Goal: Obtain resource: Download file/media

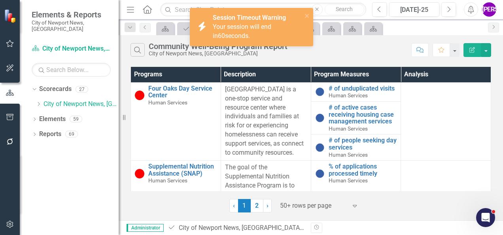
scroll to position [2664, 0]
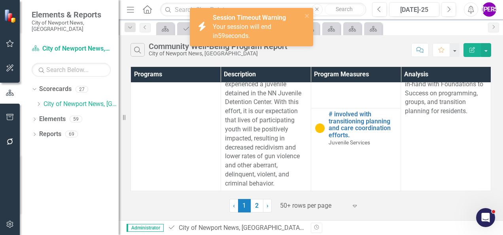
click at [272, 58] on div "Search Community Well-Being Program Report City of Newport News, VA Comment Fav…" at bounding box center [311, 48] width 385 height 26
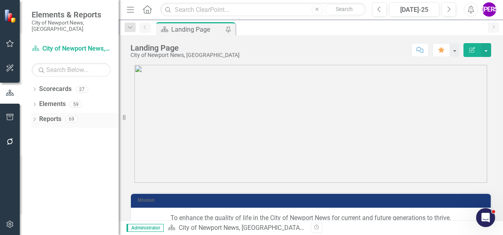
click at [49, 115] on link "Reports" at bounding box center [50, 119] width 22 height 9
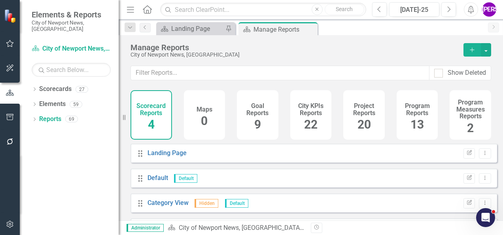
click at [366, 112] on h4 "Project Reports" at bounding box center [364, 110] width 32 height 14
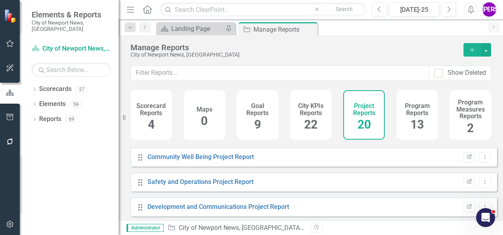
scroll to position [158, 0]
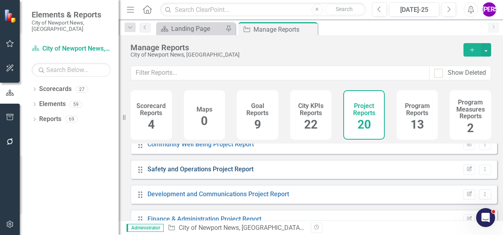
click at [240, 173] on link "Safety and Operations Project Report" at bounding box center [201, 169] width 106 height 8
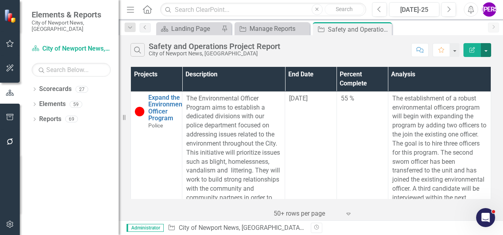
click at [489, 49] on button "button" at bounding box center [486, 50] width 10 height 14
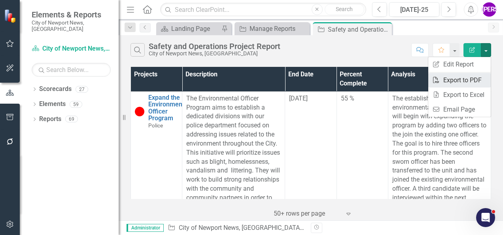
click at [462, 76] on link "PDF Export to PDF" at bounding box center [460, 80] width 63 height 15
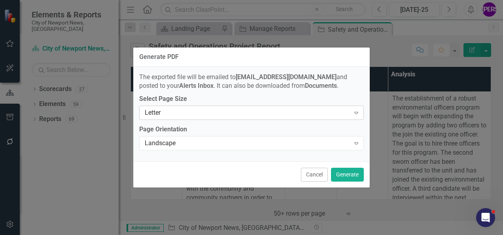
click at [343, 112] on div "Letter" at bounding box center [247, 112] width 205 height 9
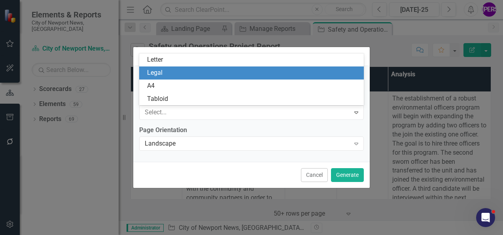
click at [195, 69] on div "Legal" at bounding box center [253, 72] width 213 height 9
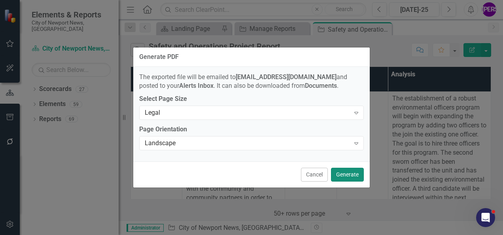
click at [348, 169] on button "Generate" at bounding box center [347, 175] width 33 height 14
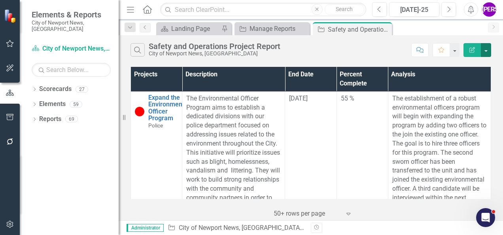
click at [484, 50] on button "button" at bounding box center [486, 50] width 10 height 14
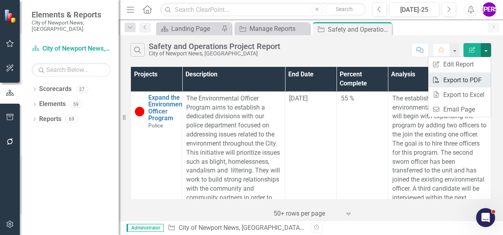
click at [463, 76] on link "PDF Export to PDF" at bounding box center [460, 80] width 63 height 15
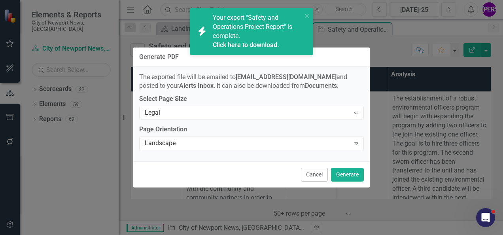
click at [257, 44] on link "Click here to download." at bounding box center [246, 45] width 66 height 8
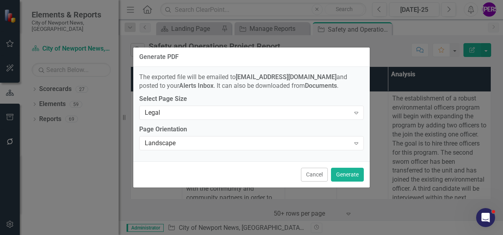
click at [282, 45] on div "Generate PDF The exported file will be emailed to [EMAIL_ADDRESS][DOMAIN_NAME] …" at bounding box center [251, 117] width 237 height 235
click at [311, 169] on button "Cancel" at bounding box center [314, 175] width 27 height 14
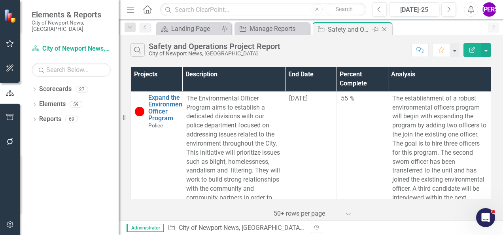
click at [387, 28] on icon "Close" at bounding box center [385, 29] width 8 height 6
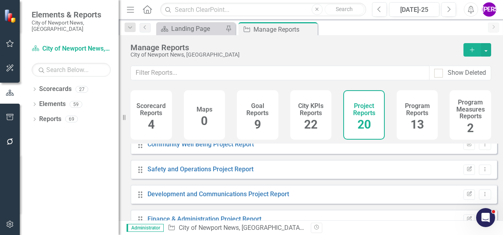
scroll to position [119, 0]
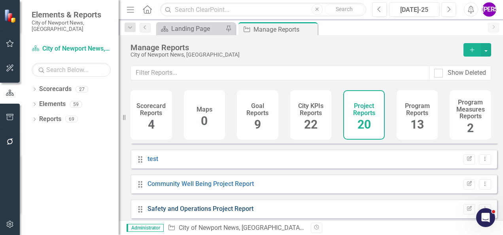
click at [223, 211] on link "Safety and Operations Project Report" at bounding box center [201, 209] width 106 height 8
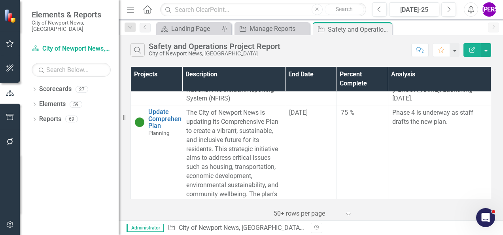
scroll to position [1306, 0]
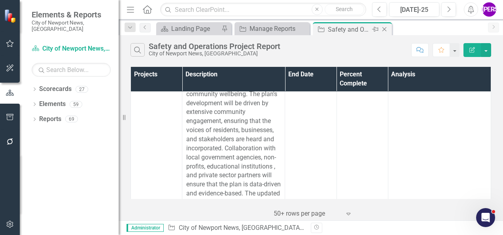
click at [386, 29] on icon "Close" at bounding box center [385, 29] width 8 height 6
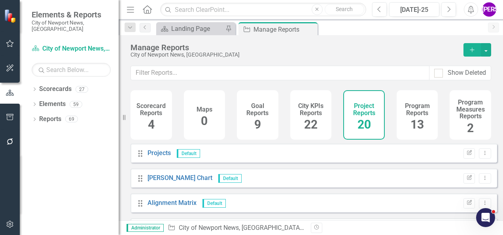
click at [411, 116] on div "13" at bounding box center [417, 124] width 13 height 17
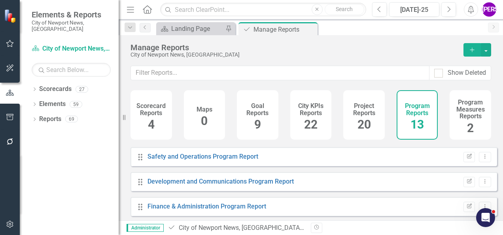
scroll to position [79, 0]
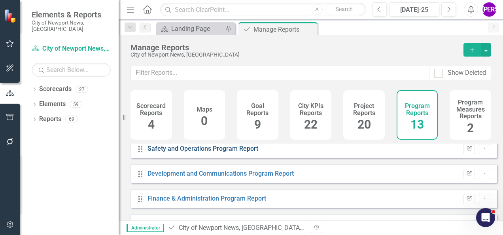
click at [191, 152] on link "Safety and Operations Program Report" at bounding box center [203, 149] width 111 height 8
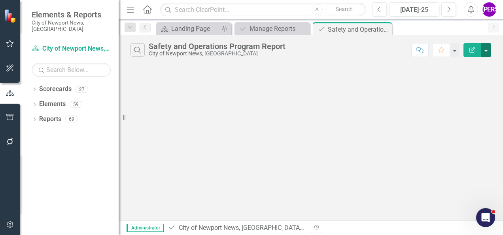
click at [484, 52] on button "button" at bounding box center [486, 50] width 10 height 14
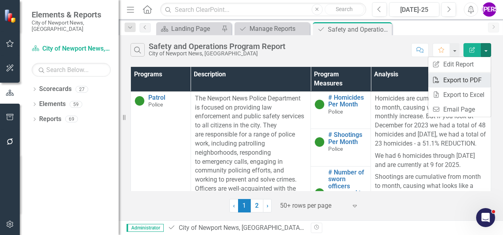
click at [467, 81] on link "PDF Export to PDF" at bounding box center [460, 80] width 63 height 15
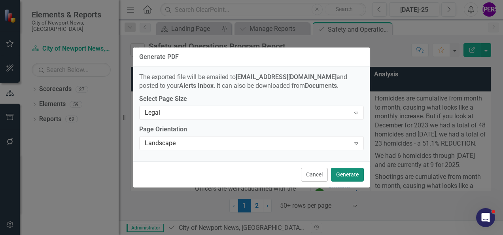
click at [345, 174] on button "Generate" at bounding box center [347, 175] width 33 height 14
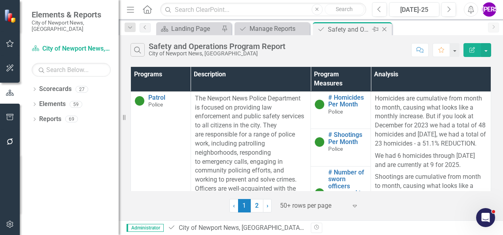
click at [385, 30] on icon at bounding box center [385, 29] width 4 height 4
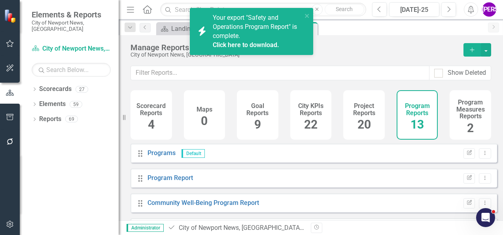
click at [256, 48] on link "Click here to download." at bounding box center [246, 45] width 66 height 8
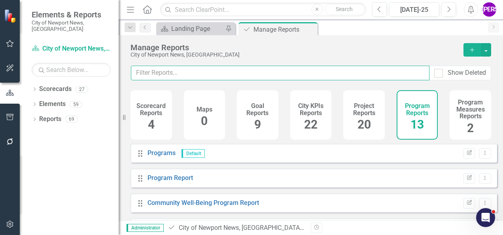
click at [226, 66] on input "text" at bounding box center [280, 73] width 299 height 15
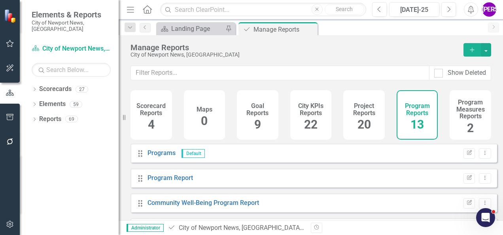
click at [372, 113] on h4 "Project Reports" at bounding box center [364, 110] width 32 height 14
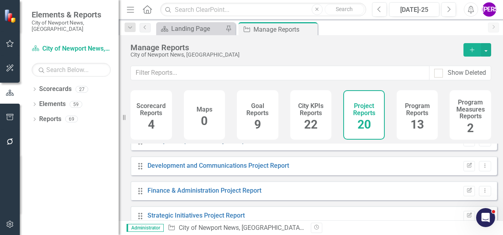
scroll to position [198, 0]
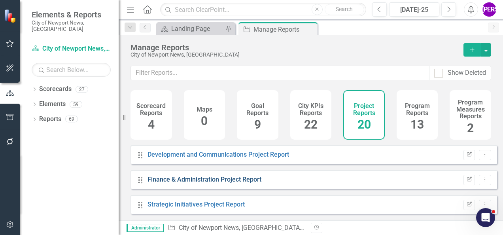
click at [230, 183] on link "Finance & Administration Project Report" at bounding box center [205, 180] width 114 height 8
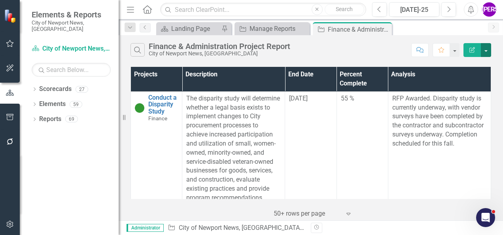
click at [486, 48] on button "button" at bounding box center [486, 50] width 10 height 14
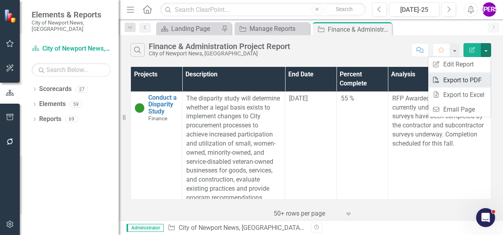
click at [461, 81] on link "PDF Export to PDF" at bounding box center [460, 80] width 63 height 15
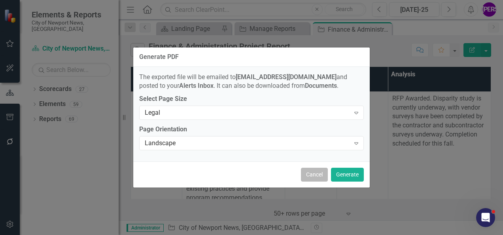
click at [307, 176] on button "Cancel" at bounding box center [314, 175] width 27 height 14
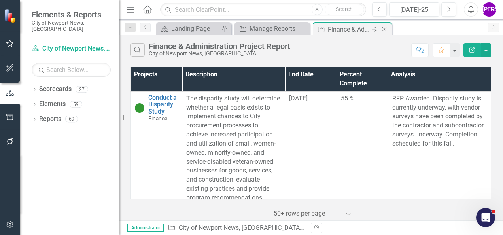
click at [383, 28] on icon "Close" at bounding box center [385, 29] width 8 height 6
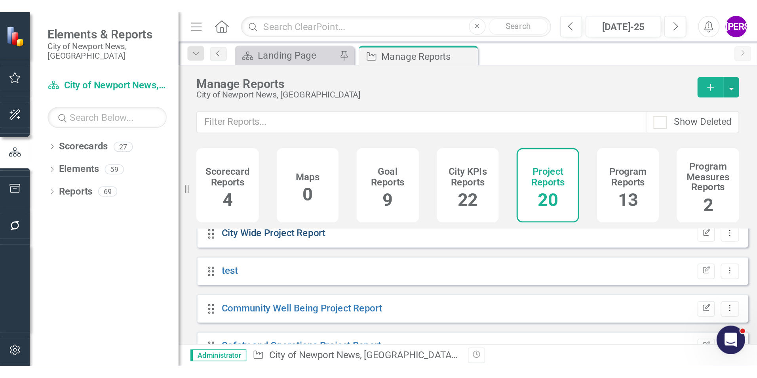
scroll to position [119, 0]
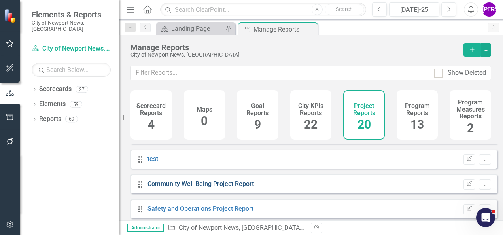
click at [203, 188] on link "Community Well Being Project Report" at bounding box center [201, 184] width 106 height 8
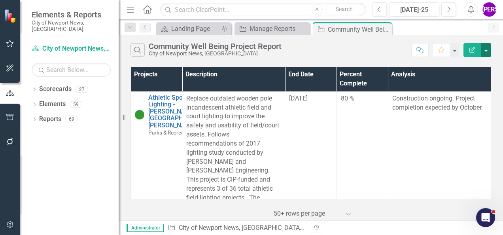
click at [485, 52] on button "button" at bounding box center [486, 50] width 10 height 14
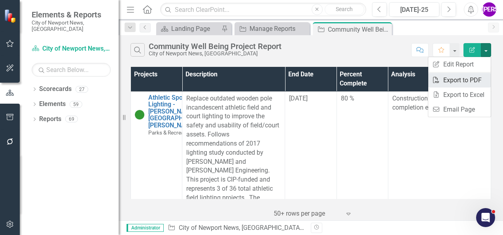
click at [467, 81] on link "PDF Export to PDF" at bounding box center [460, 80] width 63 height 15
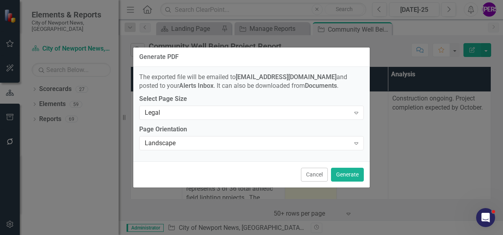
click at [310, 176] on button "Cancel" at bounding box center [314, 175] width 27 height 14
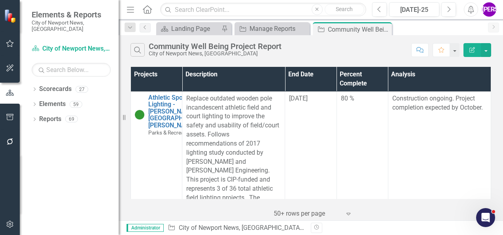
click at [471, 55] on button "Edit Report" at bounding box center [472, 50] width 17 height 14
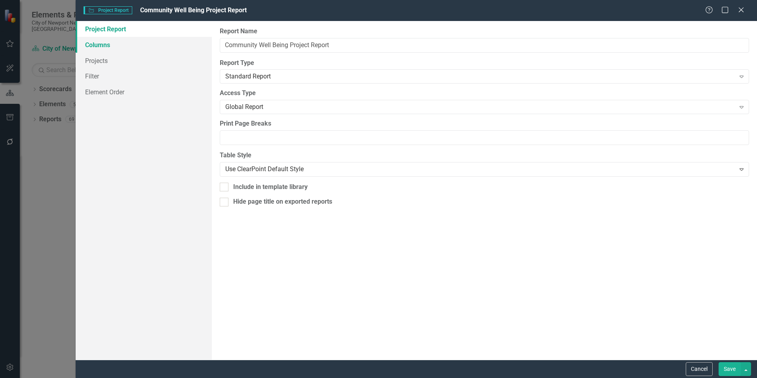
click at [104, 49] on link "Columns" at bounding box center [144, 45] width 136 height 16
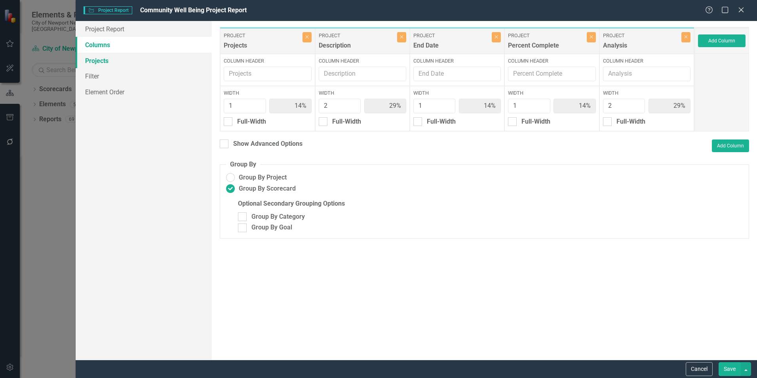
click at [102, 57] on link "Projects" at bounding box center [144, 61] width 136 height 16
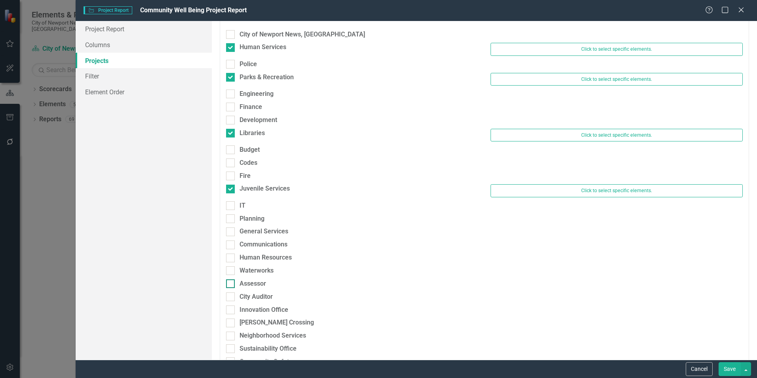
scroll to position [79, 0]
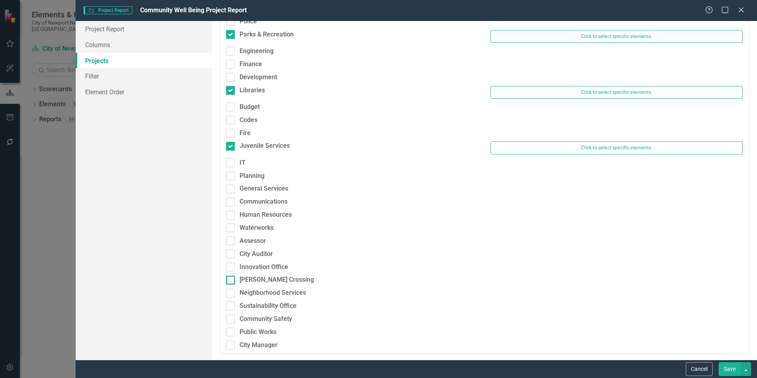
click at [231, 235] on input "[PERSON_NAME] Crossing" at bounding box center [228, 277] width 5 height 5
checkbox input "true"
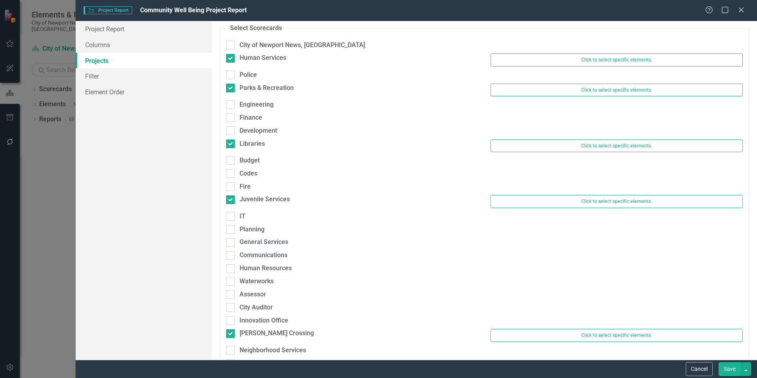
scroll to position [40, 0]
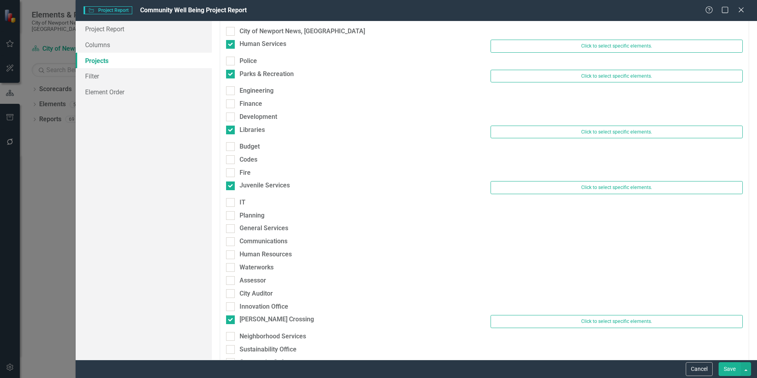
click at [503, 235] on button "Save" at bounding box center [729, 369] width 22 height 14
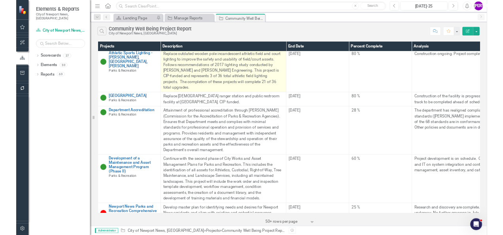
scroll to position [0, 0]
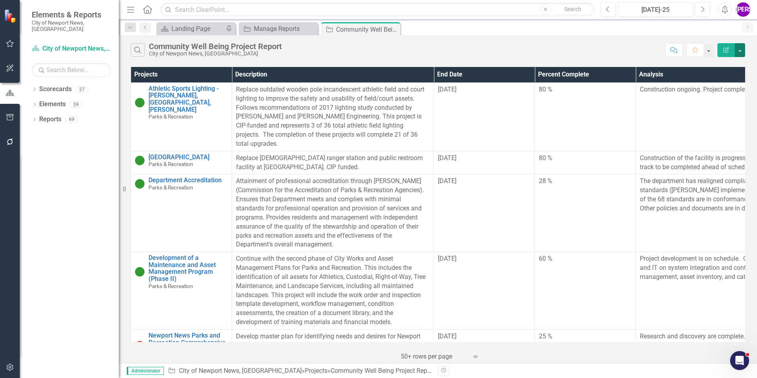
click at [503, 53] on button "button" at bounding box center [740, 50] width 10 height 14
click at [503, 79] on link "PDF Export to PDF" at bounding box center [713, 80] width 63 height 15
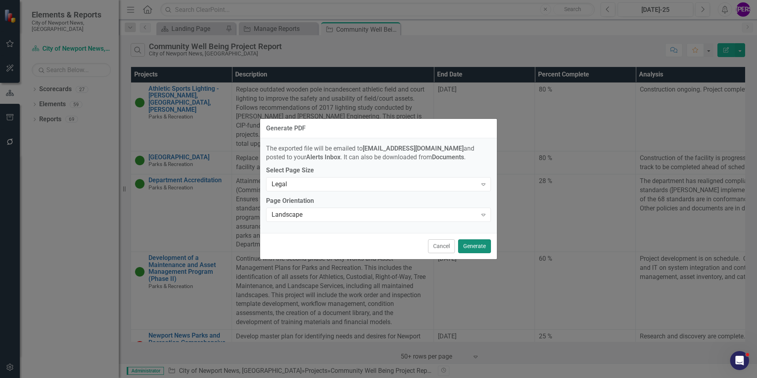
click at [486, 235] on button "Generate" at bounding box center [474, 246] width 33 height 14
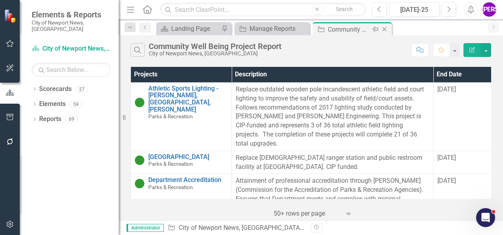
click at [384, 29] on icon at bounding box center [385, 29] width 4 height 4
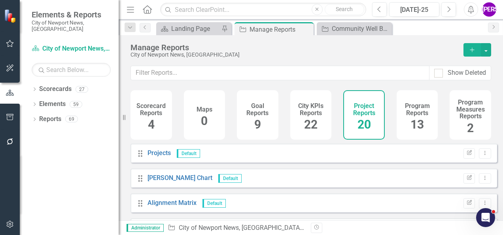
click at [406, 112] on h4 "Program Reports" at bounding box center [418, 110] width 32 height 14
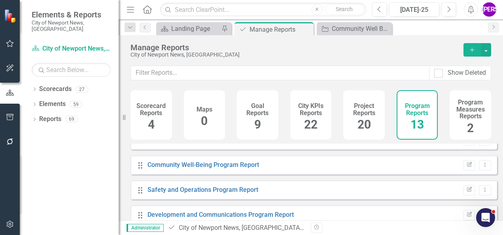
scroll to position [40, 0]
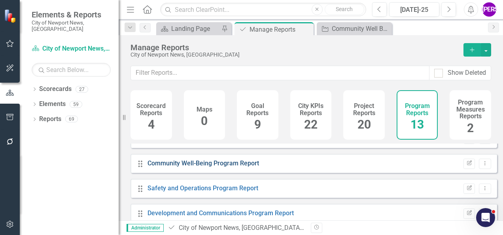
click at [213, 167] on link "Community Well-Being Program Report" at bounding box center [204, 164] width 112 height 8
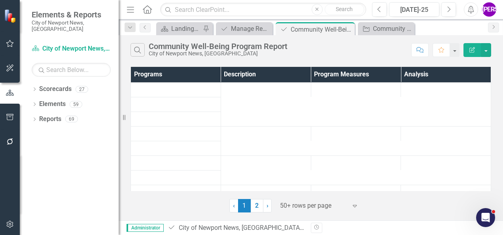
click at [475, 53] on button "Edit Report" at bounding box center [472, 50] width 17 height 14
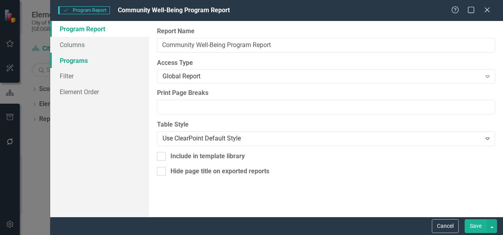
click at [70, 57] on link "Programs" at bounding box center [99, 61] width 99 height 16
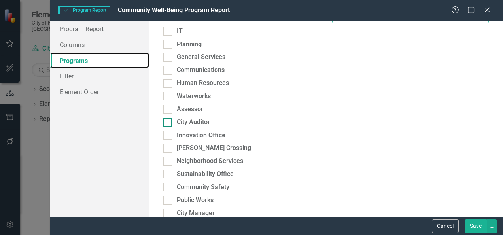
scroll to position [220, 0]
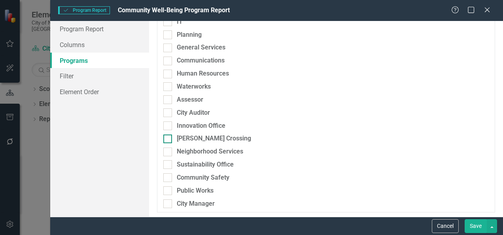
click at [193, 137] on div "[PERSON_NAME] Crossing" at bounding box center [214, 138] width 74 height 9
click at [169, 137] on input "[PERSON_NAME] Crossing" at bounding box center [165, 137] width 5 height 5
checkbox input "true"
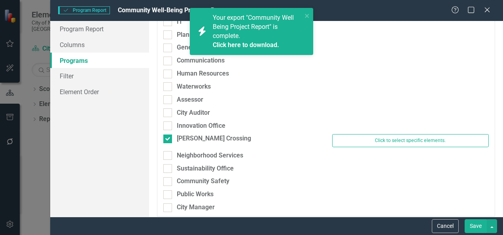
click at [475, 227] on button "Save" at bounding box center [476, 226] width 22 height 14
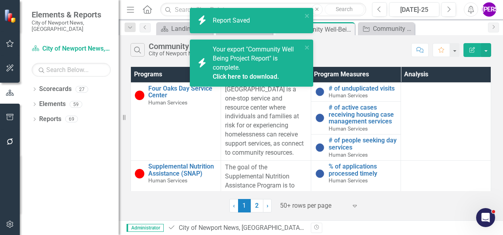
click at [263, 74] on link "Click here to download." at bounding box center [246, 77] width 66 height 8
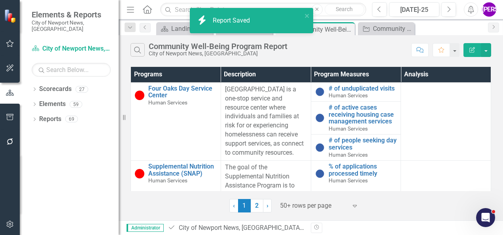
click at [285, 54] on div "City of Newport News, [GEOGRAPHIC_DATA]" at bounding box center [218, 54] width 139 height 6
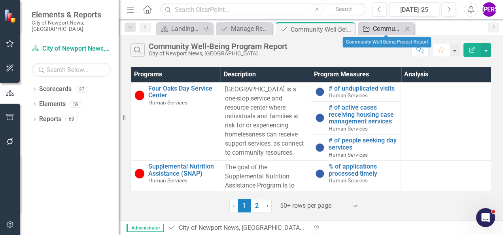
click at [394, 31] on div "Community Well Being Project Report" at bounding box center [388, 29] width 30 height 10
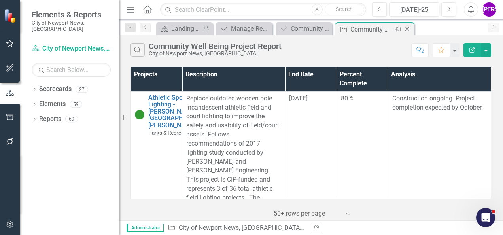
click at [407, 30] on icon "Close" at bounding box center [407, 29] width 8 height 6
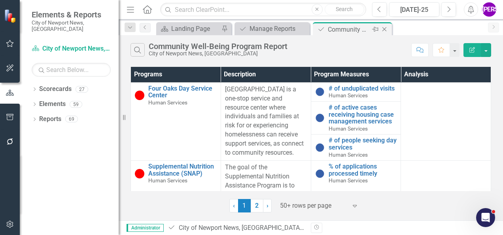
click at [386, 30] on icon "Close" at bounding box center [385, 29] width 8 height 6
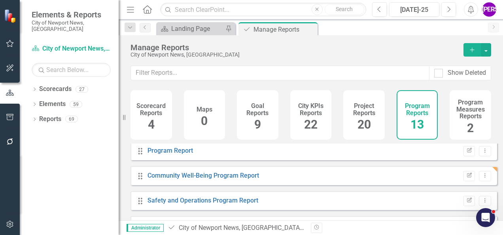
scroll to position [40, 0]
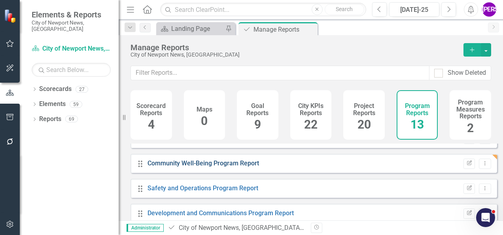
click at [234, 167] on link "Community Well-Being Program Report" at bounding box center [204, 164] width 112 height 8
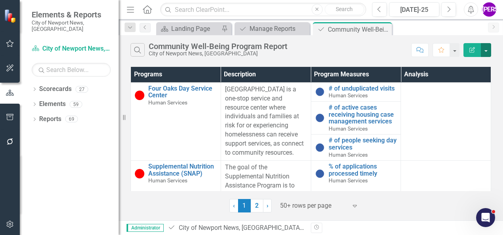
click at [490, 51] on button "button" at bounding box center [486, 50] width 10 height 14
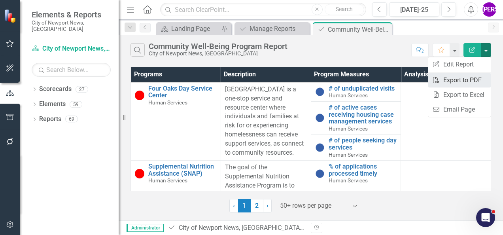
click at [471, 79] on link "PDF Export to PDF" at bounding box center [460, 80] width 63 height 15
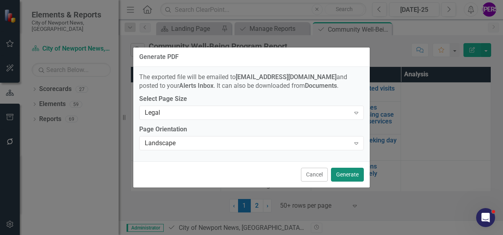
click at [353, 170] on button "Generate" at bounding box center [347, 175] width 33 height 14
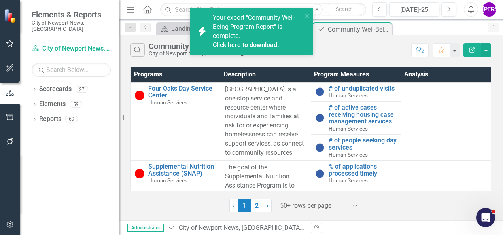
click at [259, 46] on link "Click here to download." at bounding box center [246, 45] width 66 height 8
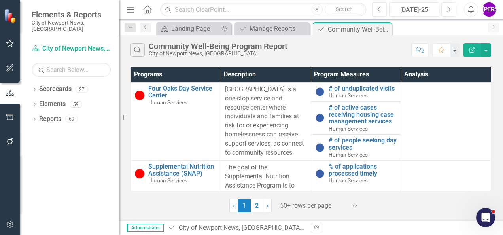
click at [296, 52] on div "Search Community Well-Being Program Report City of Newport News, VA" at bounding box center [269, 49] width 277 height 13
click at [385, 30] on icon at bounding box center [385, 29] width 4 height 4
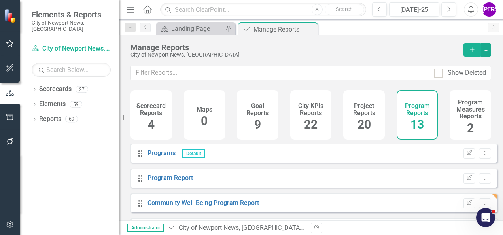
click at [361, 118] on span "20" at bounding box center [364, 125] width 13 height 14
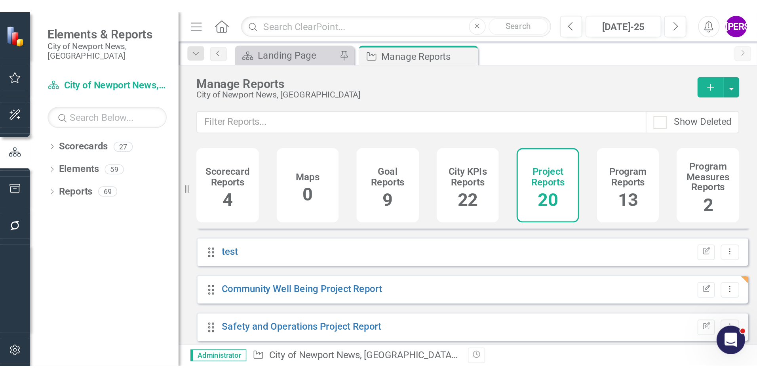
scroll to position [158, 0]
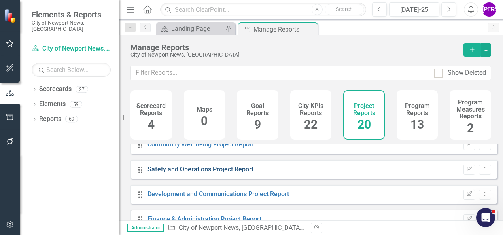
click at [210, 173] on link "Safety and Operations Project Report" at bounding box center [201, 169] width 106 height 8
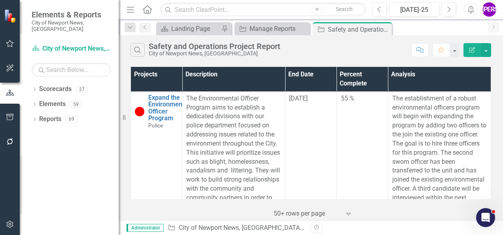
click at [470, 57] on div "Search Safety and Operations Project Report City of Newport News, VA Comment Fa…" at bounding box center [311, 48] width 385 height 26
click at [476, 48] on icon "Edit Report" at bounding box center [472, 50] width 7 height 6
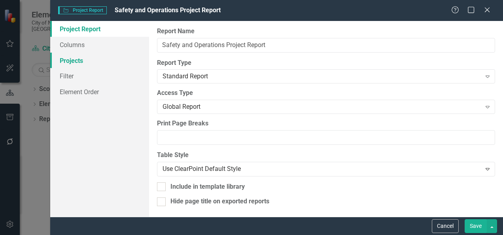
click at [70, 60] on link "Projects" at bounding box center [99, 61] width 99 height 16
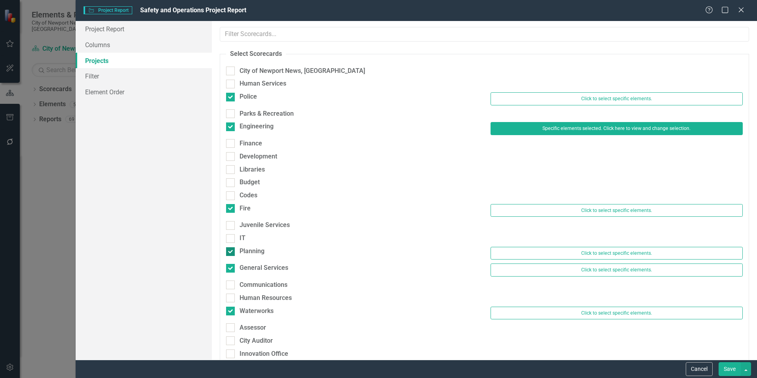
click at [260, 235] on div "Planning" at bounding box center [251, 251] width 25 height 9
click at [231, 235] on input "Planning" at bounding box center [228, 249] width 5 height 5
checkbox input "false"
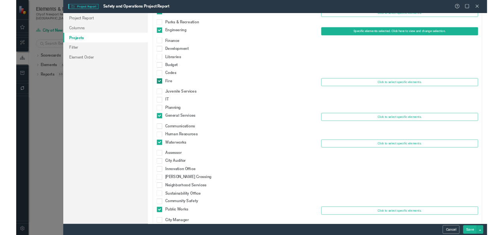
scroll to position [87, 0]
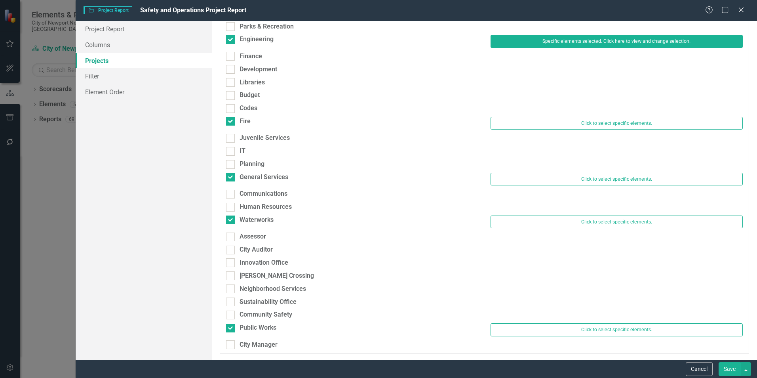
click at [503, 235] on button "Save" at bounding box center [729, 369] width 22 height 14
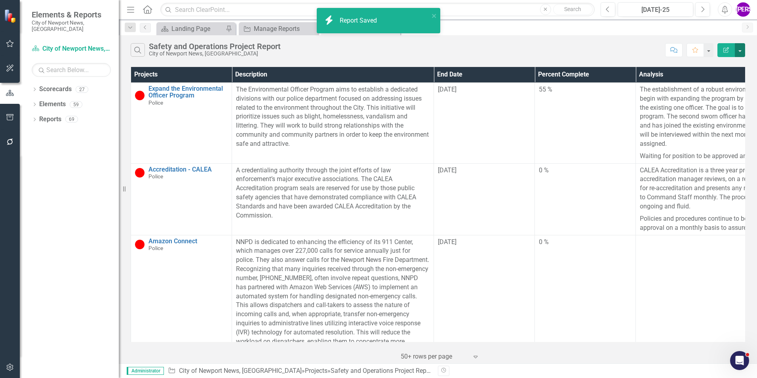
click at [503, 51] on button "button" at bounding box center [740, 50] width 10 height 14
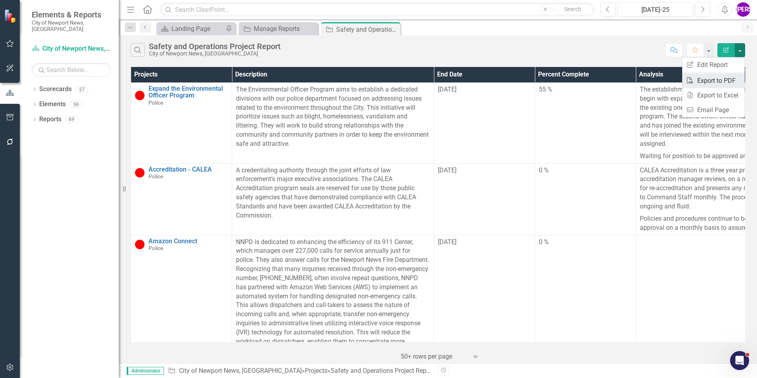
click at [503, 81] on link "PDF Export to PDF" at bounding box center [713, 80] width 63 height 15
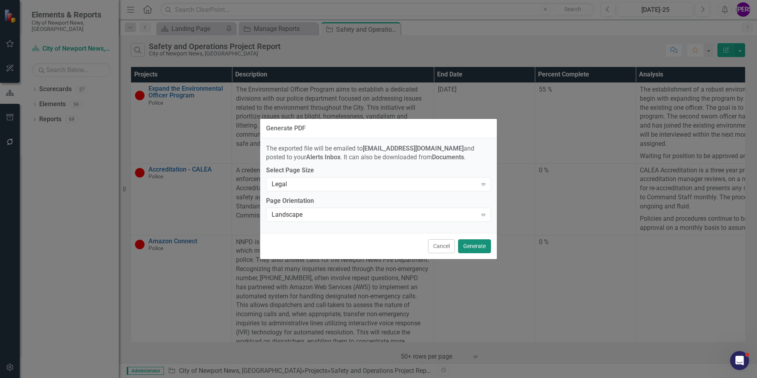
click at [466, 235] on button "Generate" at bounding box center [474, 246] width 33 height 14
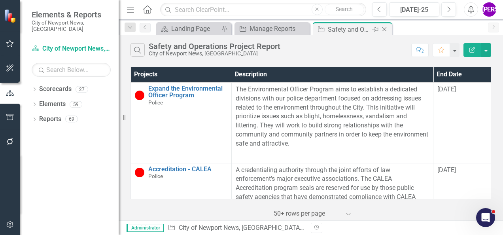
click at [384, 28] on icon "Close" at bounding box center [385, 29] width 8 height 6
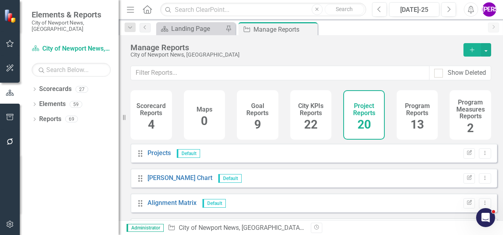
click at [413, 110] on h4 "Program Reports" at bounding box center [418, 110] width 32 height 14
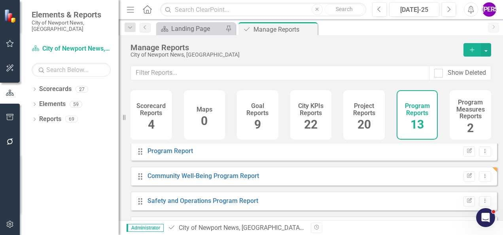
scroll to position [40, 0]
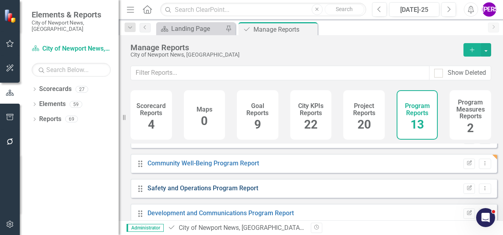
click at [253, 192] on link "Safety and Operations Program Report" at bounding box center [203, 188] width 111 height 8
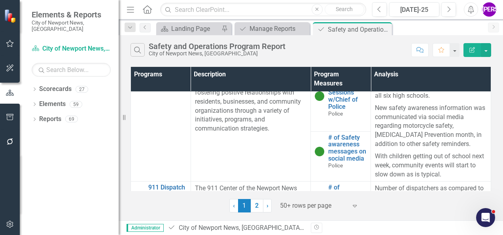
scroll to position [554, 0]
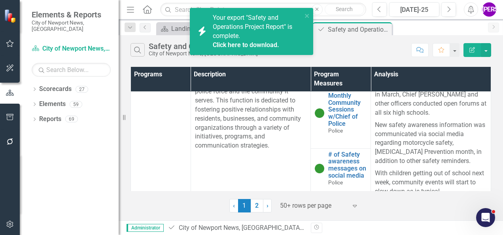
click at [241, 46] on link "Click here to download." at bounding box center [246, 45] width 66 height 8
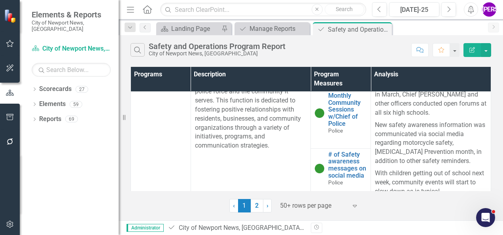
click at [293, 54] on div "Search Safety and Operations Program Report City of Newport News, VA" at bounding box center [269, 49] width 277 height 13
click at [479, 53] on button "Edit Report" at bounding box center [472, 50] width 17 height 14
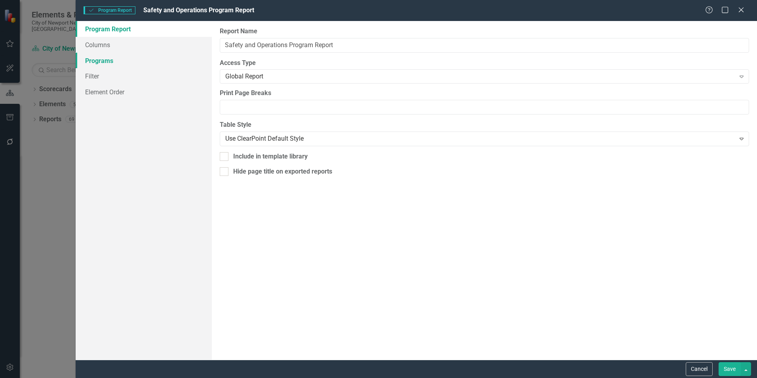
click at [141, 63] on link "Programs" at bounding box center [144, 61] width 136 height 16
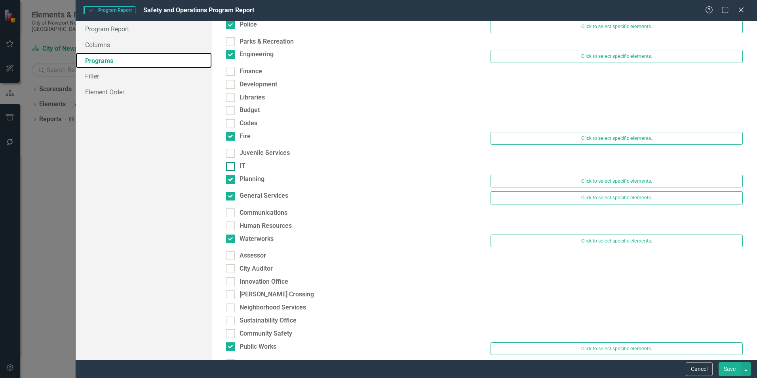
scroll to position [91, 0]
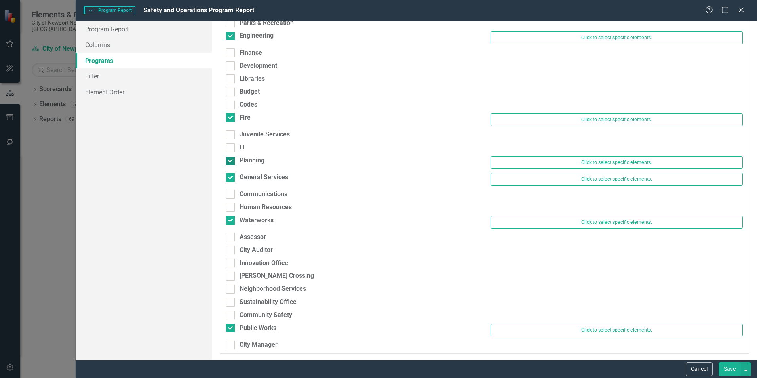
click at [253, 160] on div "Planning" at bounding box center [251, 160] width 25 height 9
click at [231, 160] on input "Planning" at bounding box center [228, 158] width 5 height 5
checkbox input "false"
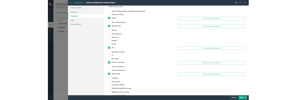
scroll to position [79, 0]
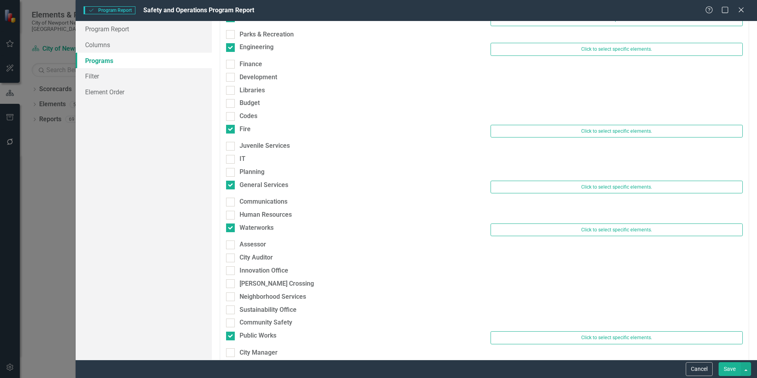
click at [503, 235] on button "Save" at bounding box center [729, 369] width 22 height 14
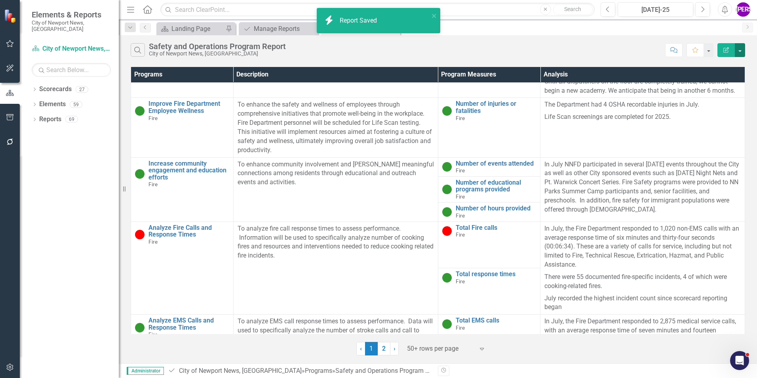
click at [503, 51] on button "button" at bounding box center [740, 50] width 10 height 14
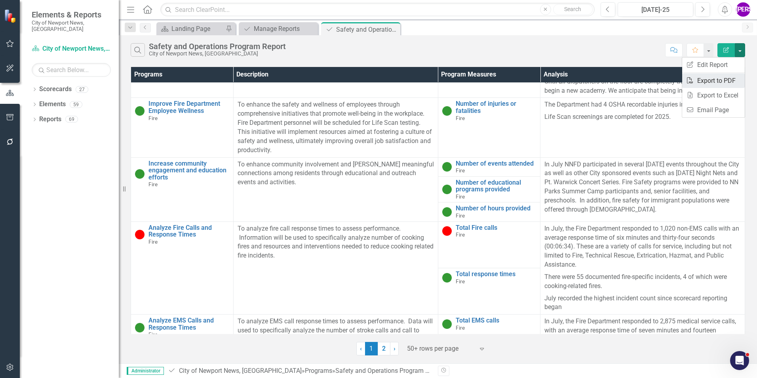
click at [503, 81] on link "PDF Export to PDF" at bounding box center [713, 80] width 63 height 15
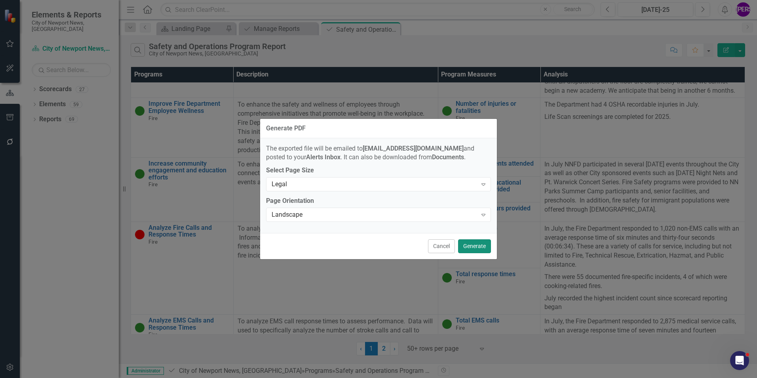
click at [472, 235] on button "Generate" at bounding box center [474, 246] width 33 height 14
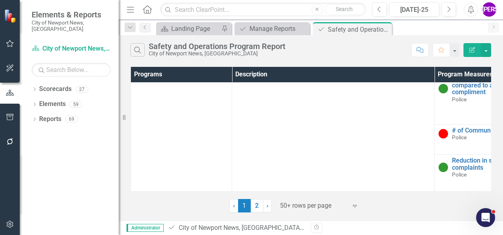
scroll to position [0, 0]
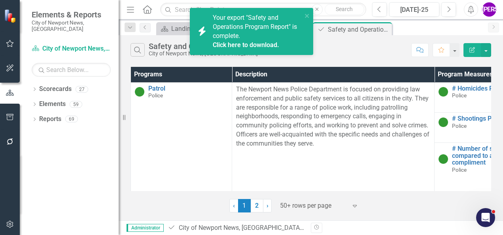
click at [261, 45] on link "Click here to download." at bounding box center [246, 45] width 66 height 8
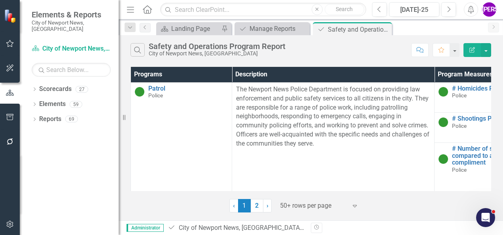
click at [290, 64] on div "Search Safety and Operations Program Report City of Newport News, VA Comment Fa…" at bounding box center [311, 127] width 385 height 185
click at [384, 31] on icon "Close" at bounding box center [385, 29] width 8 height 6
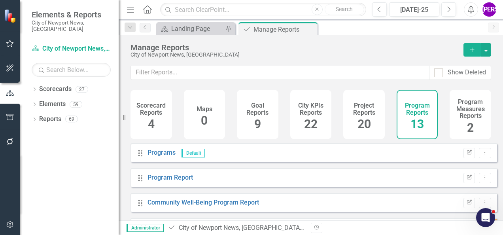
scroll to position [6, 0]
click at [375, 103] on h4 "Project Reports" at bounding box center [364, 109] width 32 height 14
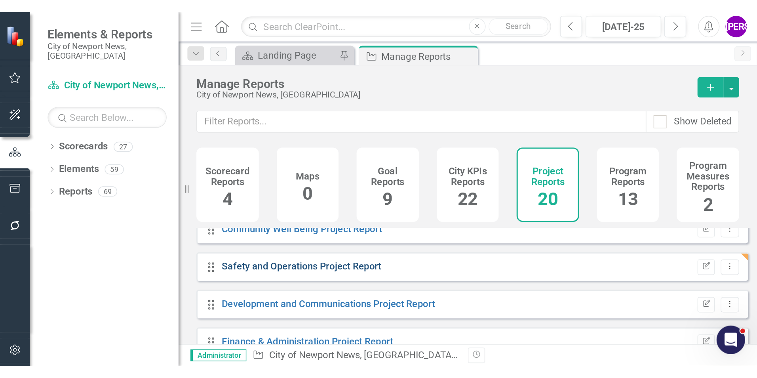
scroll to position [198, 0]
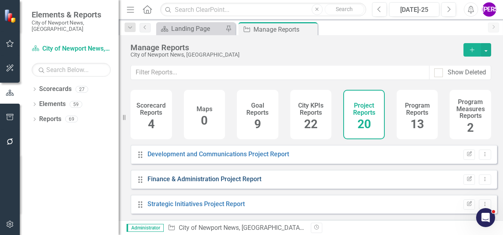
click at [208, 178] on link "Finance & Administration Project Report" at bounding box center [205, 179] width 114 height 8
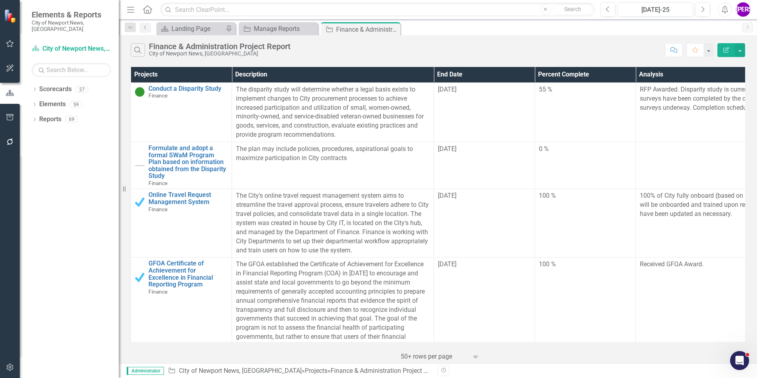
click at [503, 53] on button "Edit Report" at bounding box center [725, 50] width 17 height 14
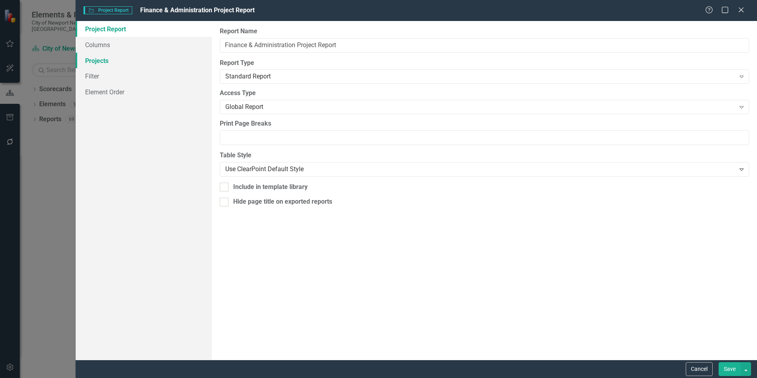
click at [120, 59] on link "Projects" at bounding box center [144, 61] width 136 height 16
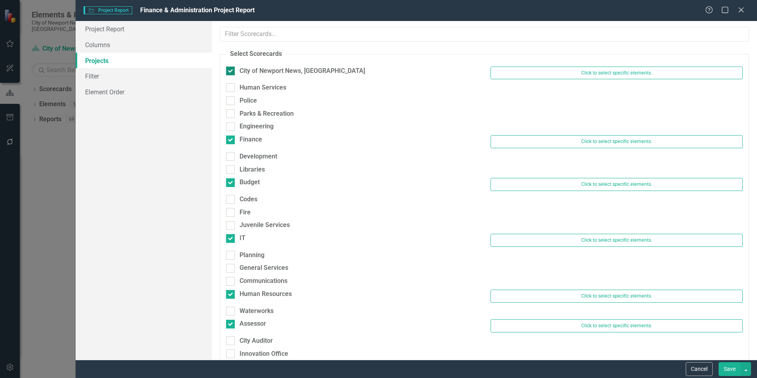
click at [270, 73] on div "City of Newport News, [GEOGRAPHIC_DATA]" at bounding box center [301, 70] width 125 height 9
click at [231, 72] on input "City of Newport News, [GEOGRAPHIC_DATA]" at bounding box center [228, 68] width 5 height 5
checkbox input "false"
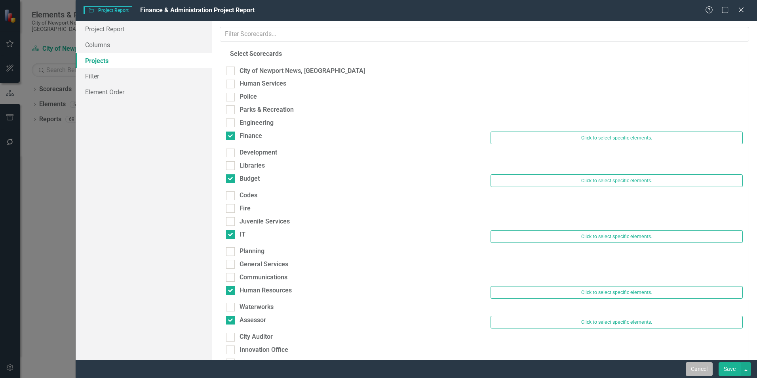
click at [503, 235] on button "Cancel" at bounding box center [698, 369] width 27 height 14
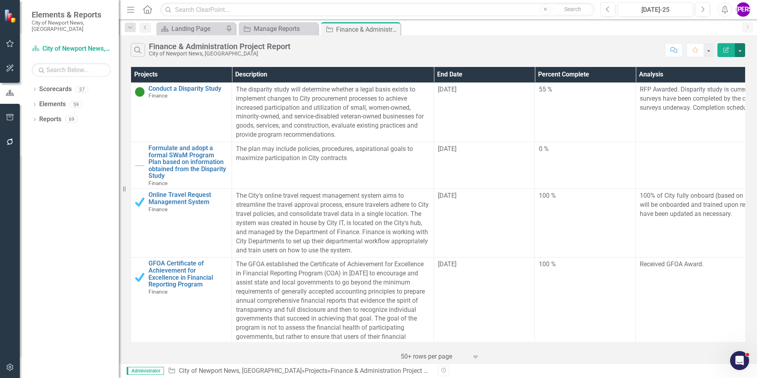
click at [503, 53] on button "button" at bounding box center [740, 50] width 10 height 14
click at [503, 68] on link "Edit Report Edit Report" at bounding box center [713, 64] width 63 height 15
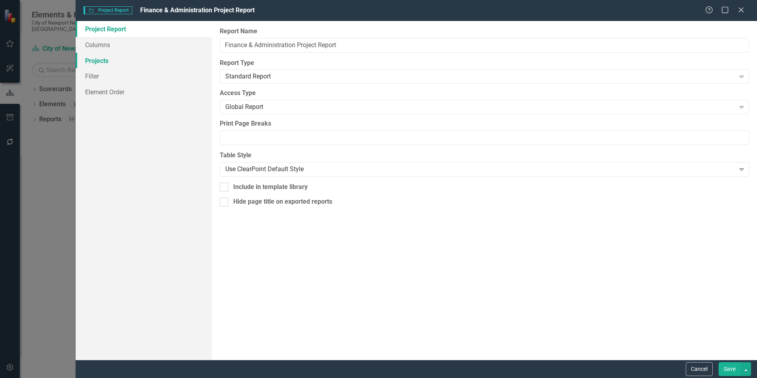
click at [102, 53] on link "Projects" at bounding box center [144, 61] width 136 height 16
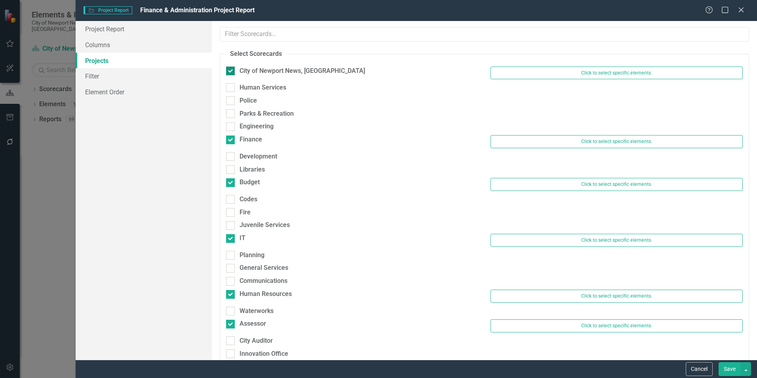
click at [253, 68] on div "City of Newport News, [GEOGRAPHIC_DATA]" at bounding box center [301, 70] width 125 height 9
click at [231, 68] on input "City of Newport News, [GEOGRAPHIC_DATA]" at bounding box center [228, 68] width 5 height 5
checkbox input "false"
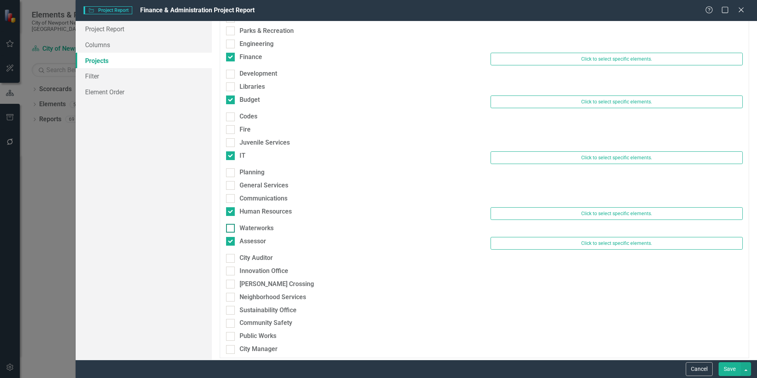
scroll to position [83, 0]
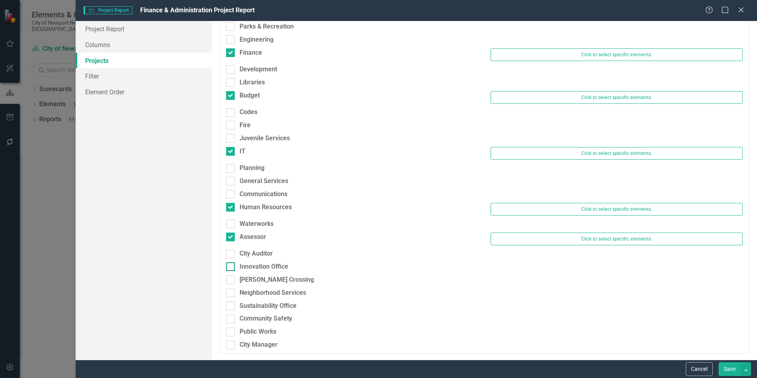
click at [248, 235] on div "Innovation Office" at bounding box center [263, 266] width 49 height 9
click at [231, 235] on input "Innovation Office" at bounding box center [228, 264] width 5 height 5
checkbox input "true"
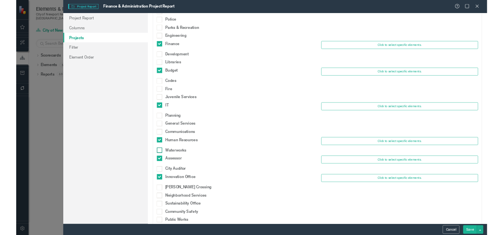
scroll to position [87, 0]
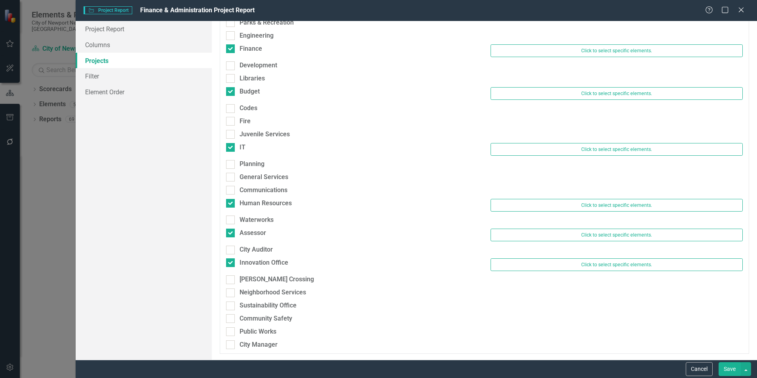
click at [503, 235] on button "Save" at bounding box center [729, 369] width 22 height 14
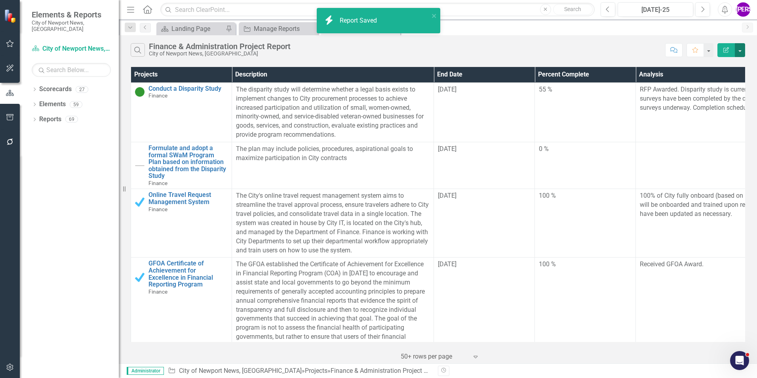
click at [503, 49] on button "button" at bounding box center [740, 50] width 10 height 14
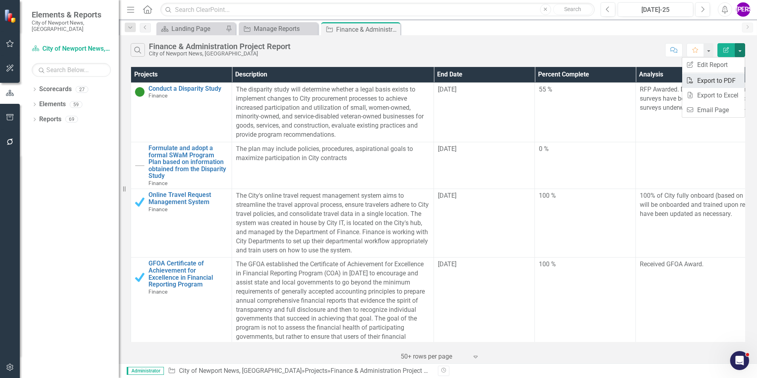
click at [503, 80] on link "PDF Export to PDF" at bounding box center [713, 80] width 63 height 15
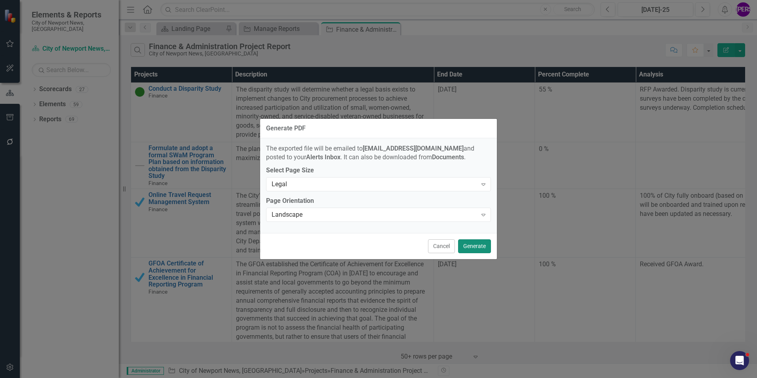
click at [484, 235] on button "Generate" at bounding box center [474, 246] width 33 height 14
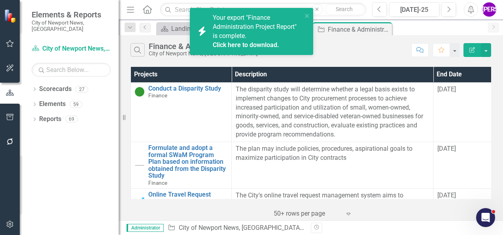
click at [254, 47] on link "Click here to download." at bounding box center [246, 45] width 66 height 8
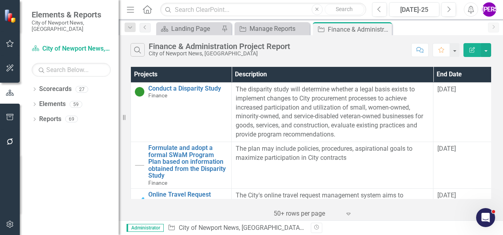
click at [274, 59] on div "Search Finance & Administration Project Report City of Newport News, VA Comment…" at bounding box center [311, 48] width 385 height 26
click at [385, 29] on icon at bounding box center [385, 29] width 4 height 4
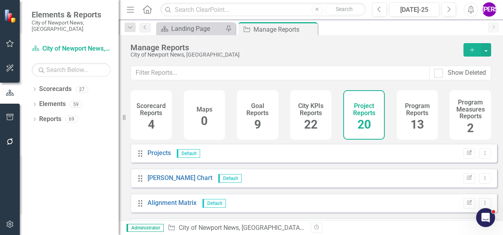
click at [402, 111] on h4 "Program Reports" at bounding box center [418, 110] width 32 height 14
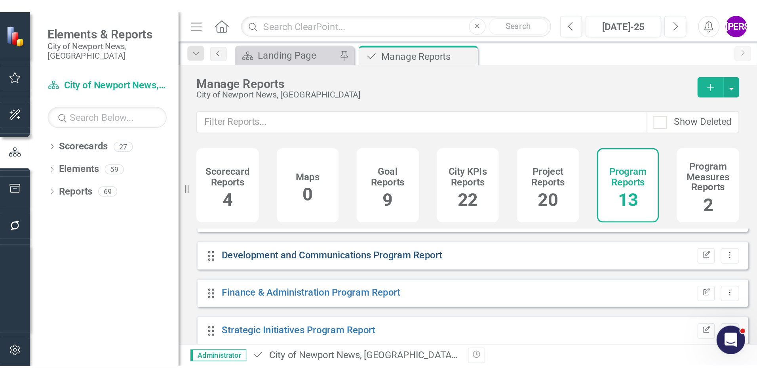
scroll to position [79, 0]
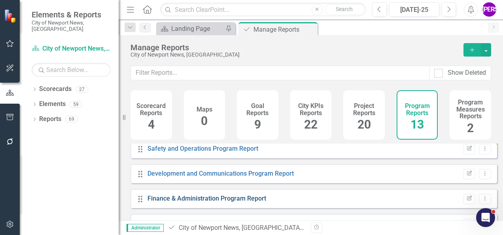
click at [207, 202] on link "Finance & Administration Program Report" at bounding box center [207, 199] width 119 height 8
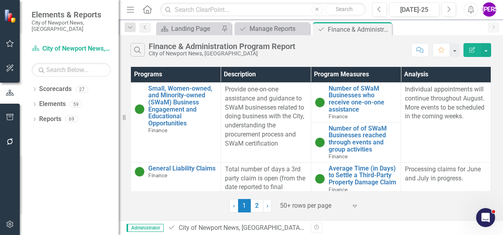
click at [475, 47] on icon "Edit Report" at bounding box center [472, 50] width 7 height 6
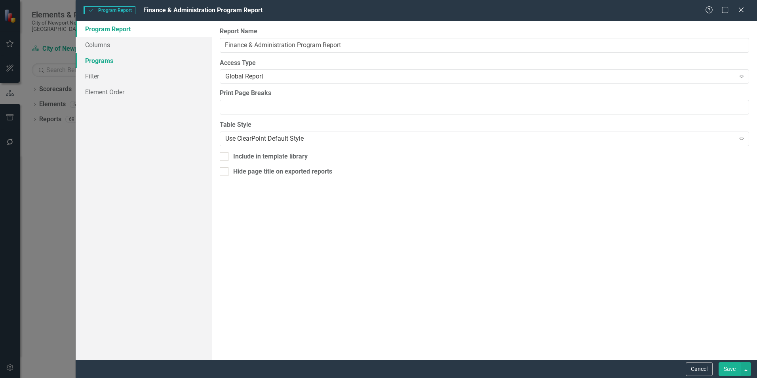
click at [139, 63] on link "Programs" at bounding box center [144, 61] width 136 height 16
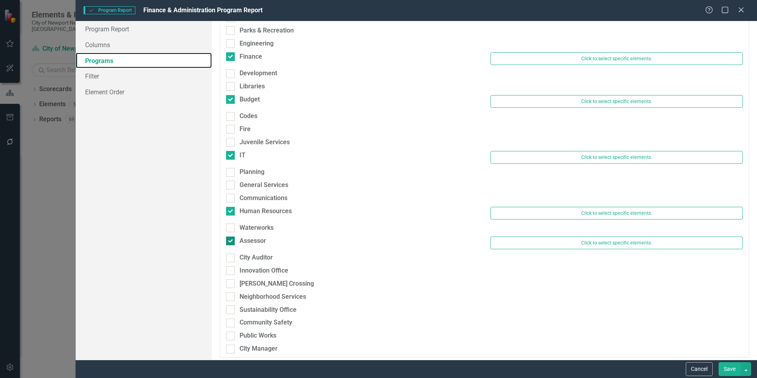
scroll to position [83, 0]
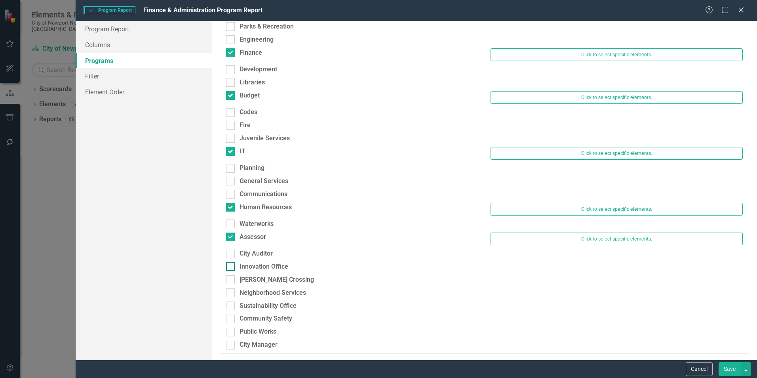
click at [254, 235] on div "Innovation Office" at bounding box center [263, 266] width 49 height 9
click at [231, 235] on input "Innovation Office" at bounding box center [228, 264] width 5 height 5
checkbox input "true"
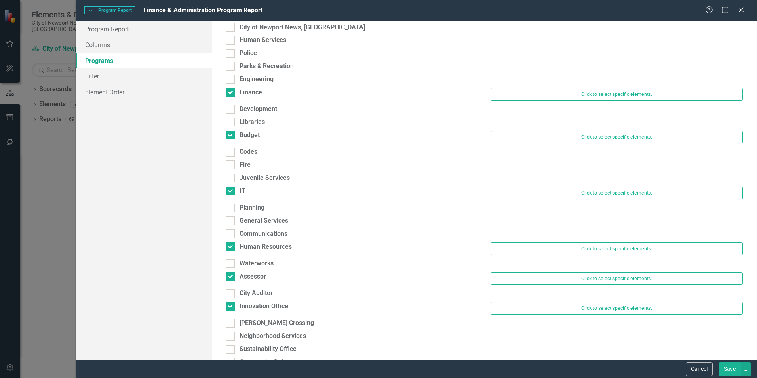
scroll to position [4, 0]
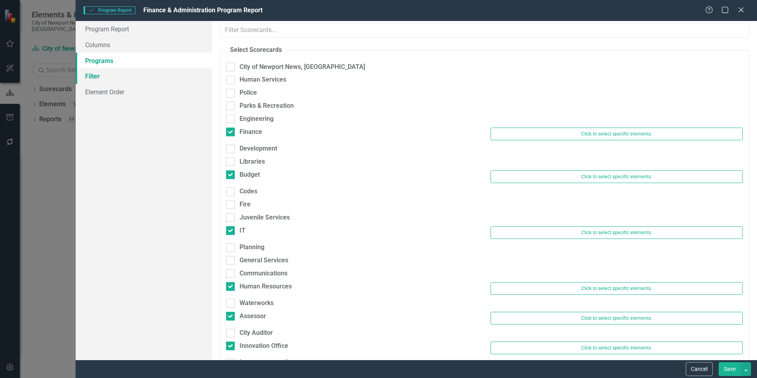
click at [134, 81] on link "Filter" at bounding box center [144, 76] width 136 height 16
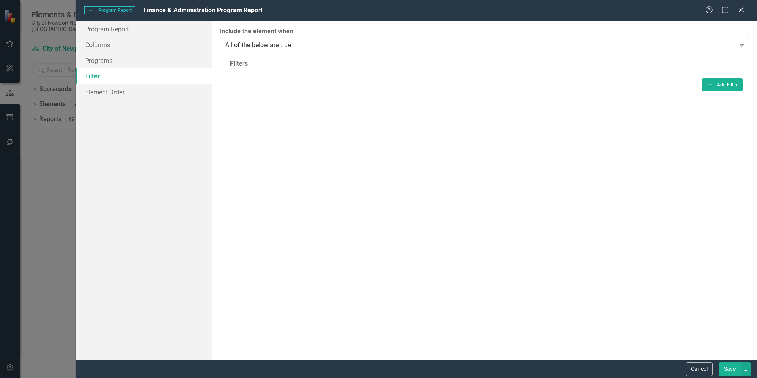
click at [503, 235] on button "Save" at bounding box center [729, 369] width 22 height 14
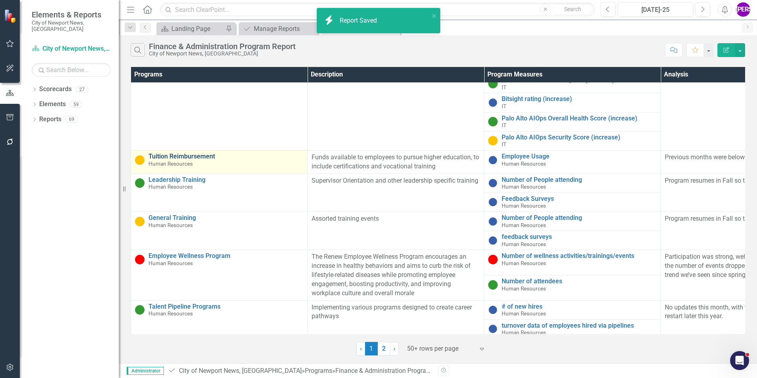
scroll to position [1064, 0]
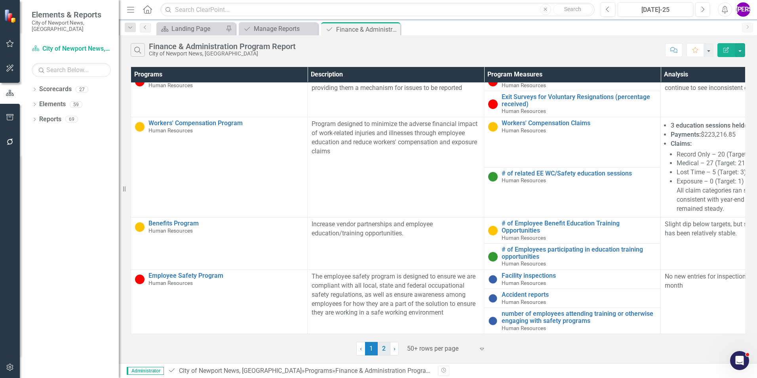
click at [384, 235] on link "2" at bounding box center [384, 348] width 13 height 13
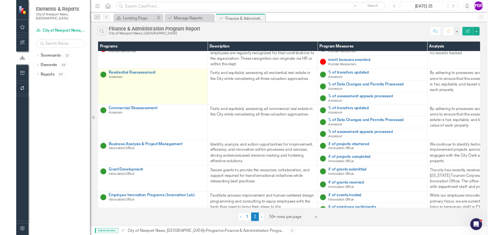
scroll to position [0, 0]
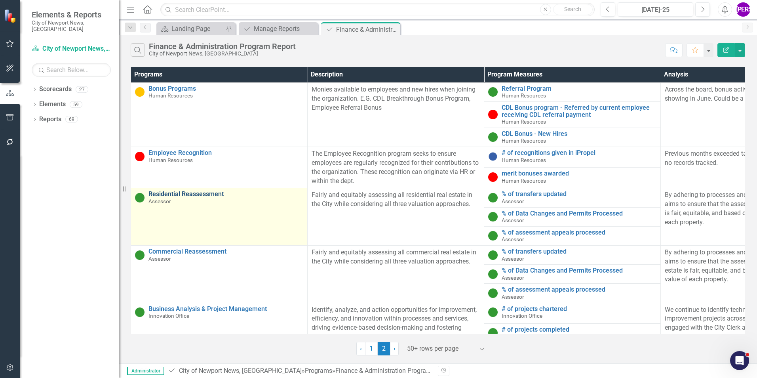
click at [207, 196] on link "Residential Reassessment" at bounding box center [225, 193] width 155 height 7
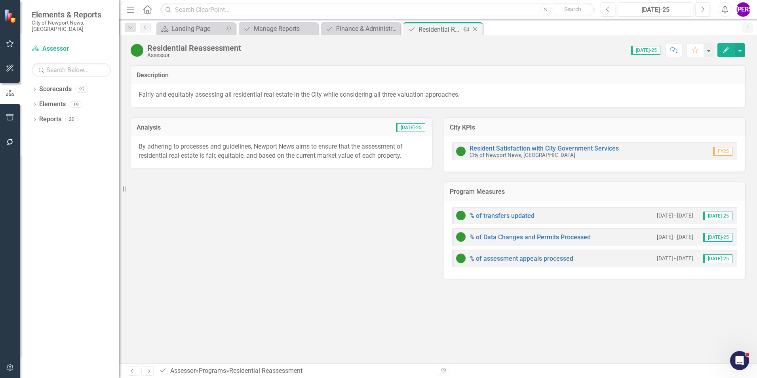
click at [476, 29] on icon "Close" at bounding box center [475, 29] width 8 height 6
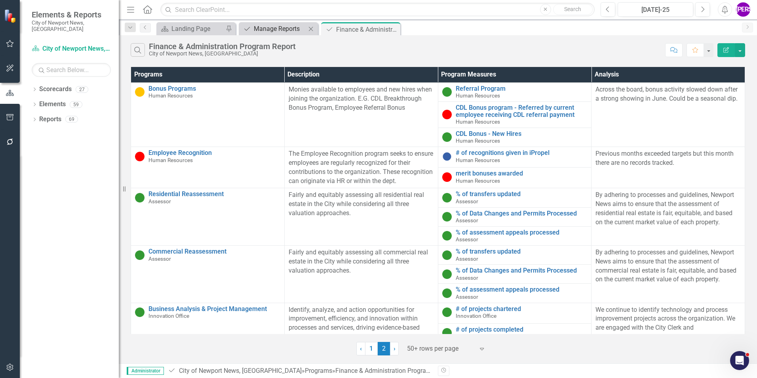
click at [289, 33] on div "Manage Reports" at bounding box center [280, 29] width 52 height 10
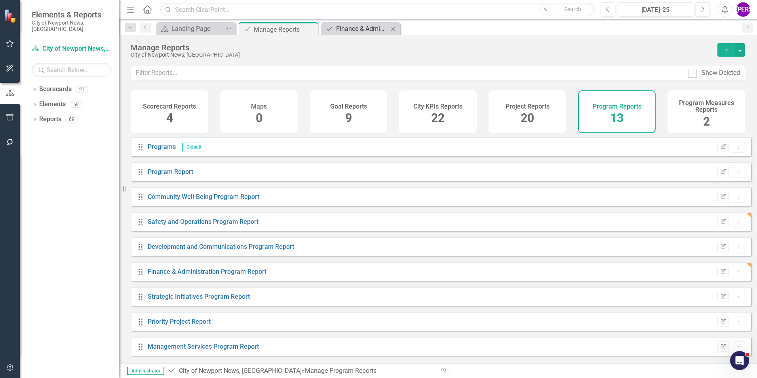
click at [361, 28] on div "Finance & Administration Program Report" at bounding box center [362, 29] width 52 height 10
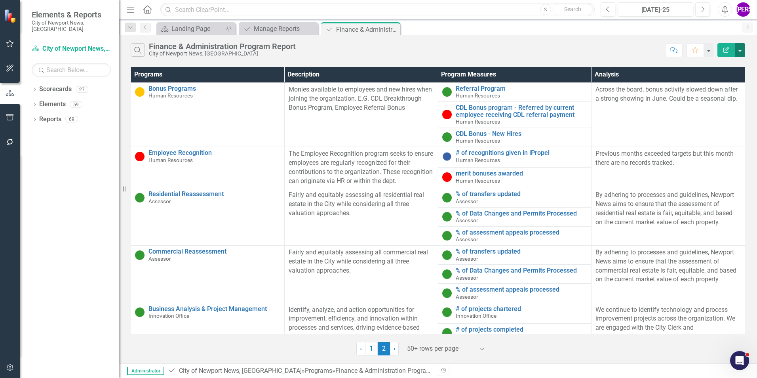
click at [503, 50] on button "button" at bounding box center [740, 50] width 10 height 14
click at [503, 81] on link "PDF Export to PDF" at bounding box center [713, 80] width 63 height 15
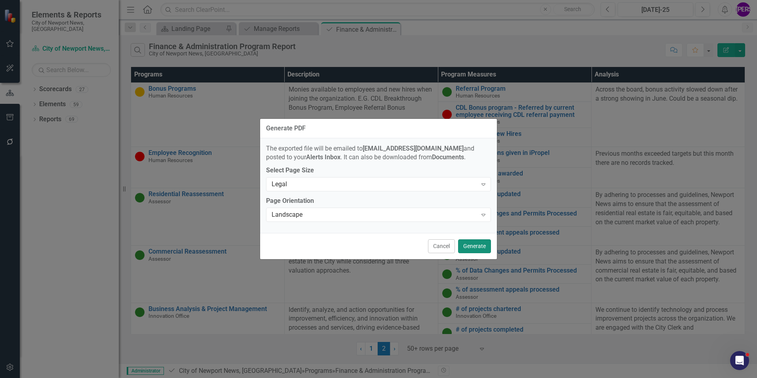
click at [488, 235] on button "Generate" at bounding box center [474, 246] width 33 height 14
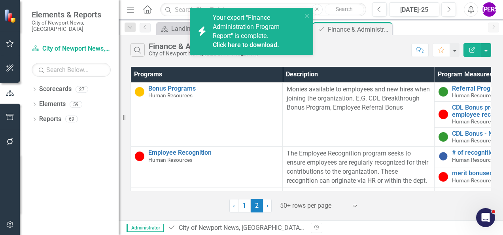
click at [239, 47] on link "Click here to download." at bounding box center [246, 45] width 66 height 8
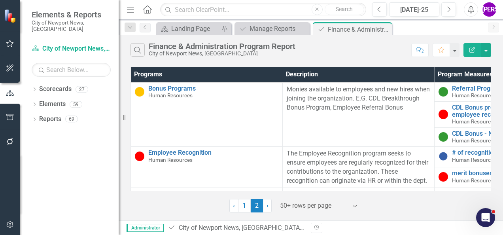
click at [245, 53] on div "City of Newport News, [GEOGRAPHIC_DATA]" at bounding box center [222, 54] width 147 height 6
click at [386, 28] on icon "Close" at bounding box center [385, 29] width 8 height 6
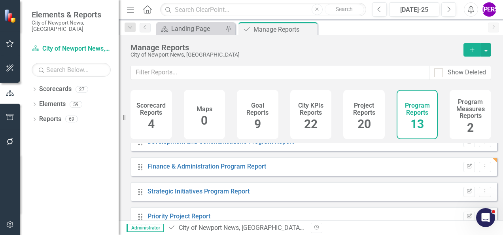
scroll to position [119, 0]
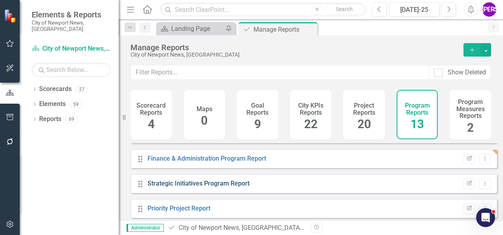
click at [220, 185] on link "Strategic Initiatives Program Report" at bounding box center [199, 184] width 102 height 8
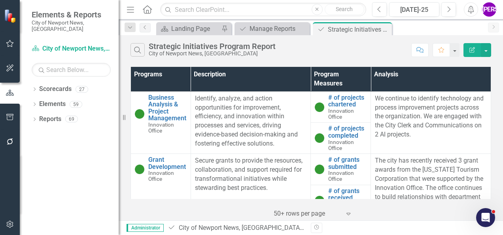
click at [473, 52] on icon "Edit Report" at bounding box center [472, 50] width 7 height 6
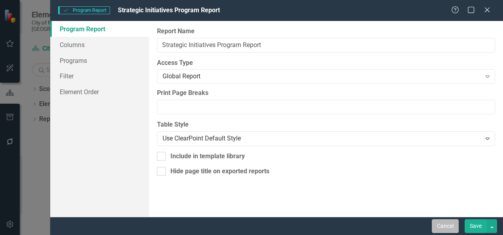
click at [444, 221] on button "Cancel" at bounding box center [445, 226] width 27 height 14
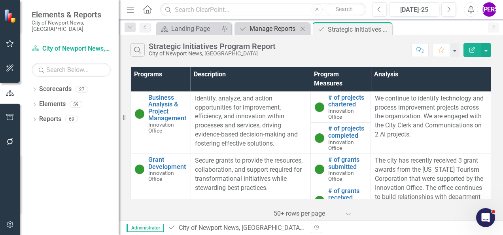
click at [283, 32] on div "Manage Reports" at bounding box center [274, 29] width 48 height 10
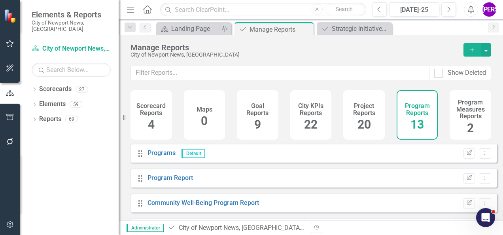
click at [364, 105] on h4 "Project Reports" at bounding box center [364, 110] width 32 height 14
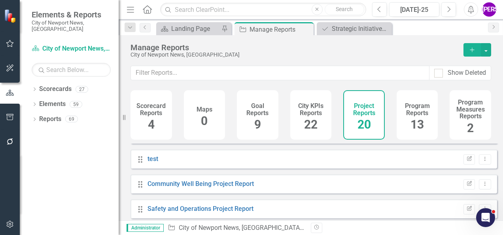
scroll to position [198, 0]
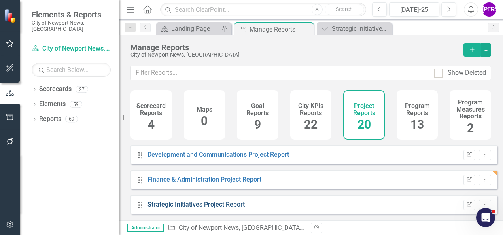
click at [197, 208] on link "Strategic Initiatives Project Report" at bounding box center [196, 205] width 97 height 8
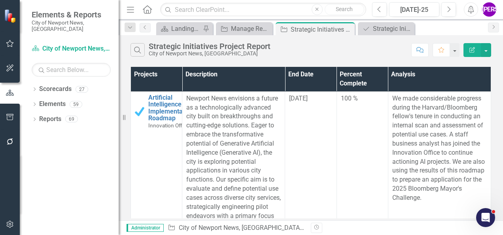
click at [474, 53] on button "Edit Report" at bounding box center [472, 50] width 17 height 14
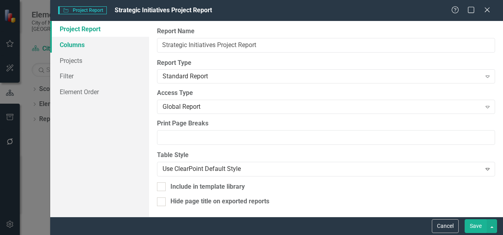
click at [103, 47] on link "Columns" at bounding box center [99, 45] width 99 height 16
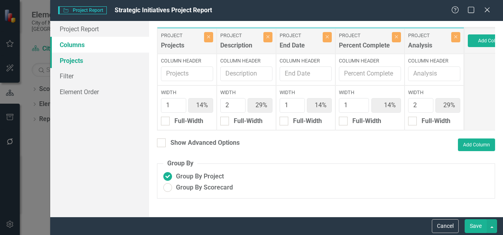
click at [96, 60] on link "Projects" at bounding box center [99, 61] width 99 height 16
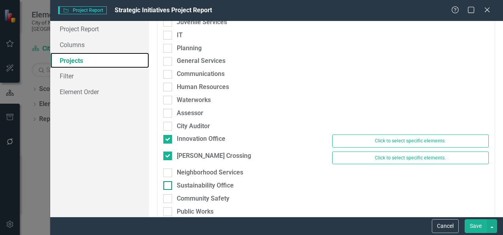
scroll to position [224, 0]
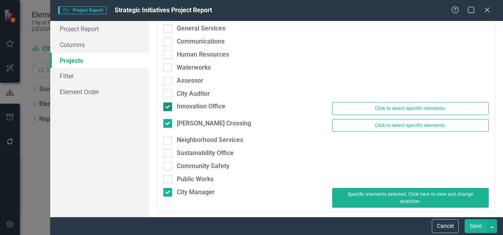
click at [190, 107] on div "Innovation Office" at bounding box center [201, 106] width 49 height 9
click at [169, 107] on input "Innovation Office" at bounding box center [165, 105] width 5 height 5
checkbox input "false"
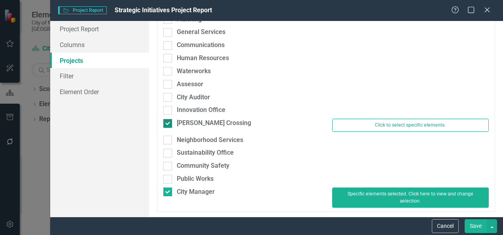
click at [190, 122] on div "[PERSON_NAME] Crossing" at bounding box center [214, 123] width 74 height 9
click at [169, 122] on input "[PERSON_NAME] Crossing" at bounding box center [165, 121] width 5 height 5
checkbox input "false"
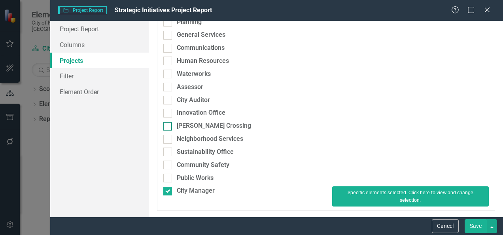
scroll to position [217, 0]
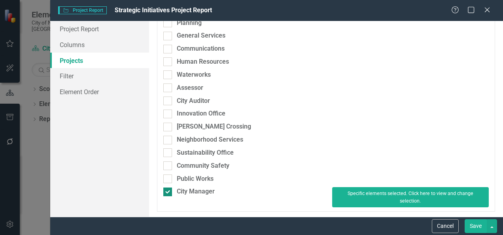
click at [190, 192] on div "City Manager" at bounding box center [196, 191] width 38 height 9
click at [169, 192] on input "City Manager" at bounding box center [165, 190] width 5 height 5
checkbox input "false"
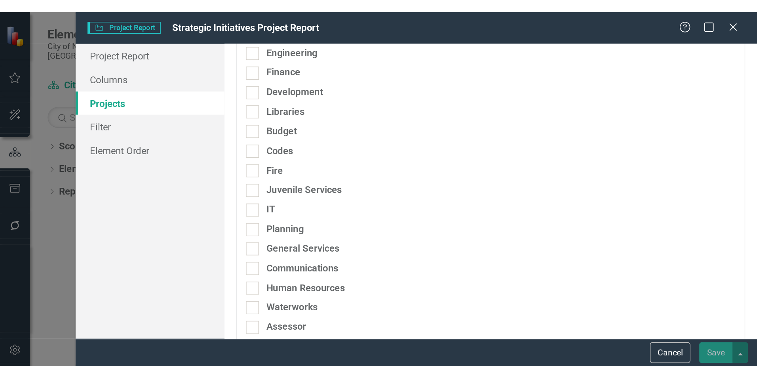
scroll to position [0, 0]
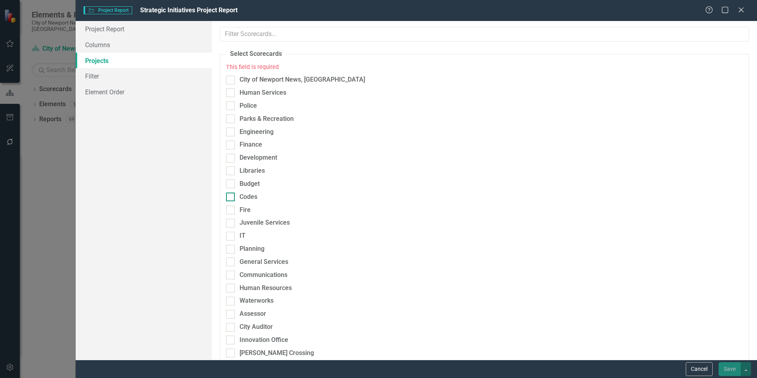
click at [235, 196] on div "Codes" at bounding box center [352, 196] width 252 height 9
click at [231, 196] on input "Codes" at bounding box center [228, 194] width 5 height 5
checkbox input "true"
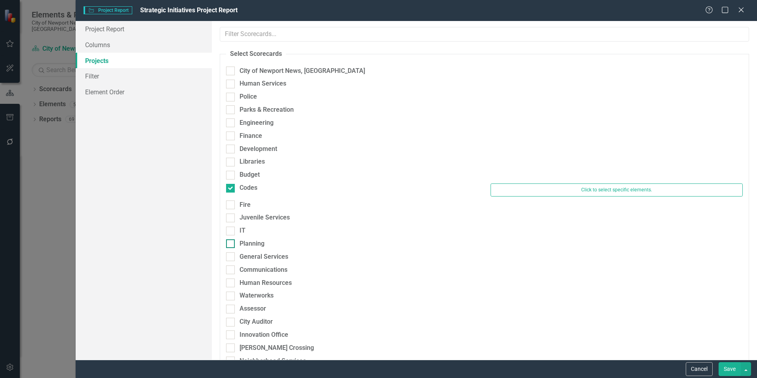
click at [228, 235] on input "Planning" at bounding box center [228, 241] width 5 height 5
checkbox input "true"
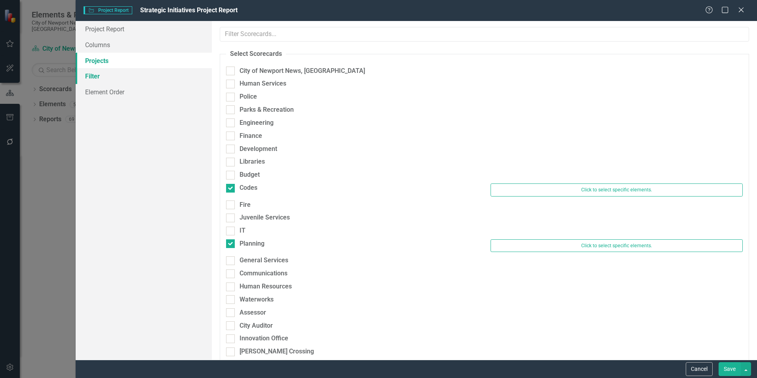
click at [113, 76] on link "Filter" at bounding box center [144, 76] width 136 height 16
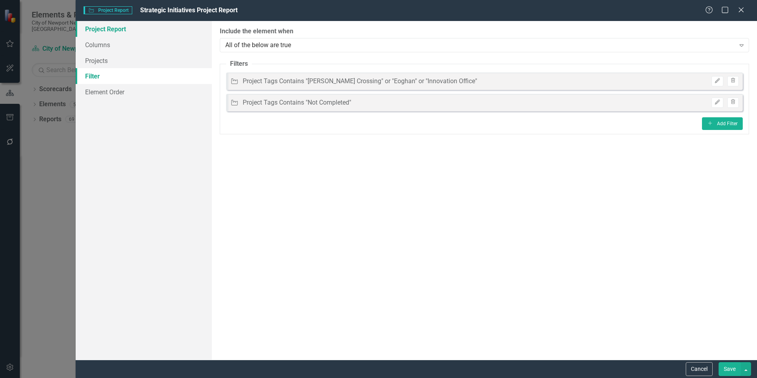
click at [108, 31] on link "Project Report" at bounding box center [144, 29] width 136 height 16
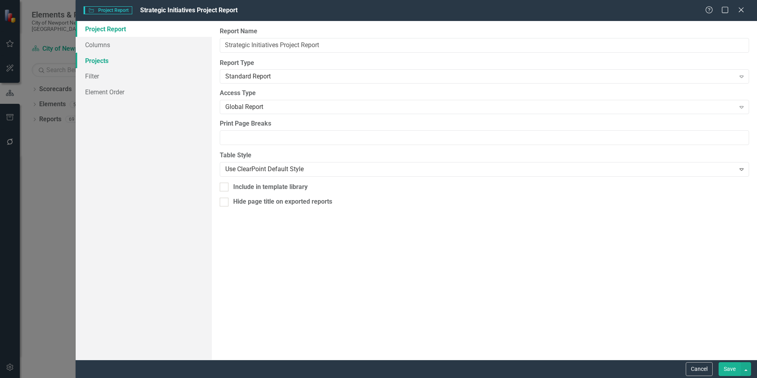
click at [108, 65] on link "Projects" at bounding box center [144, 61] width 136 height 16
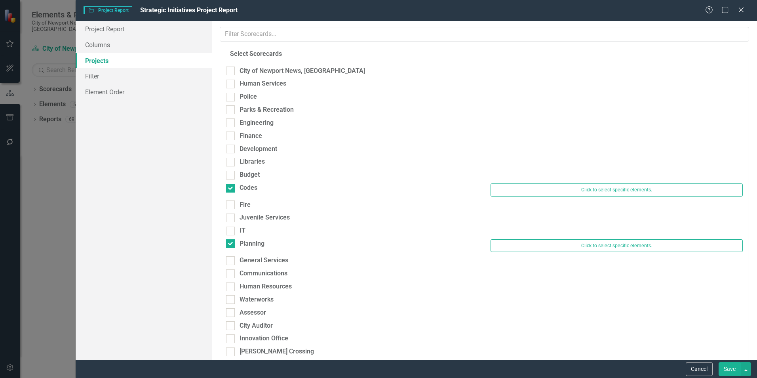
click at [503, 235] on button "Save" at bounding box center [729, 369] width 22 height 14
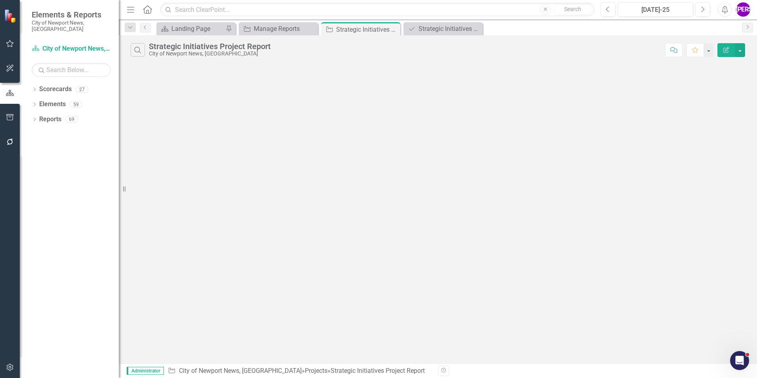
click at [503, 50] on button "Edit Report" at bounding box center [725, 50] width 17 height 14
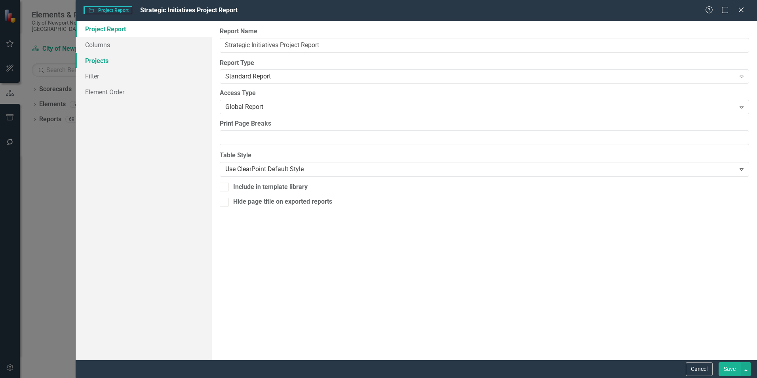
click at [96, 53] on link "Projects" at bounding box center [144, 61] width 136 height 16
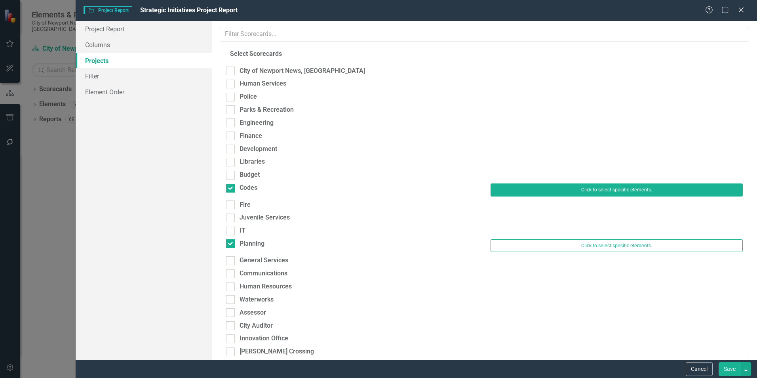
click at [503, 190] on button "Click to select specific elements." at bounding box center [616, 189] width 252 height 13
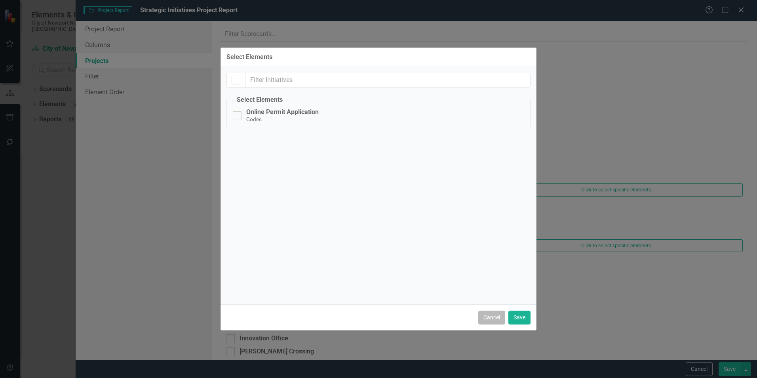
click at [502, 235] on button "Cancel" at bounding box center [491, 317] width 27 height 14
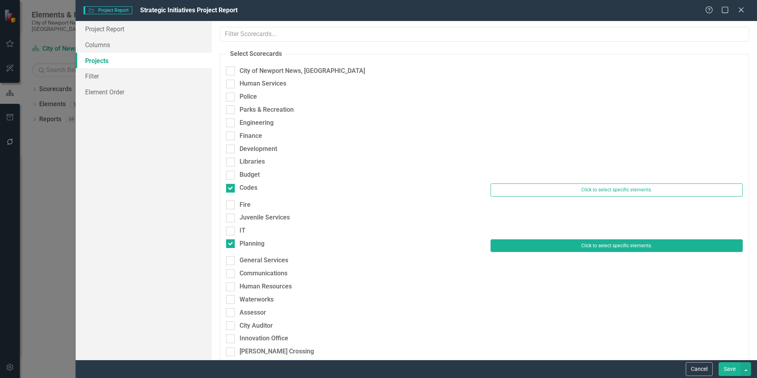
click at [503, 235] on button "Click to select specific elements." at bounding box center [616, 245] width 252 height 13
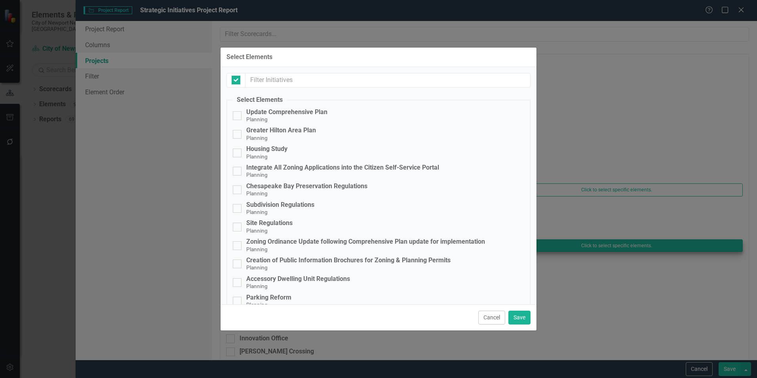
checkbox input "false"
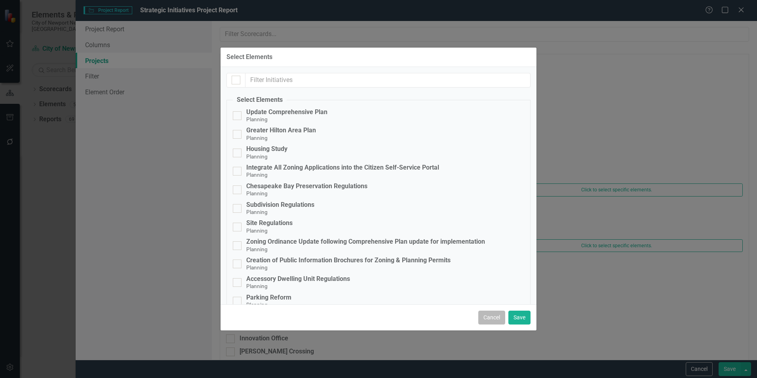
click at [493, 235] on button "Cancel" at bounding box center [491, 317] width 27 height 14
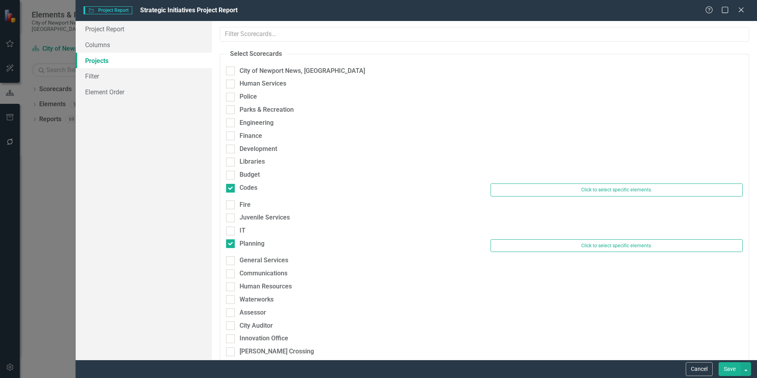
click at [503, 235] on div "Cancel Save" at bounding box center [717, 369] width 67 height 14
click at [503, 235] on button "Save" at bounding box center [729, 369] width 22 height 14
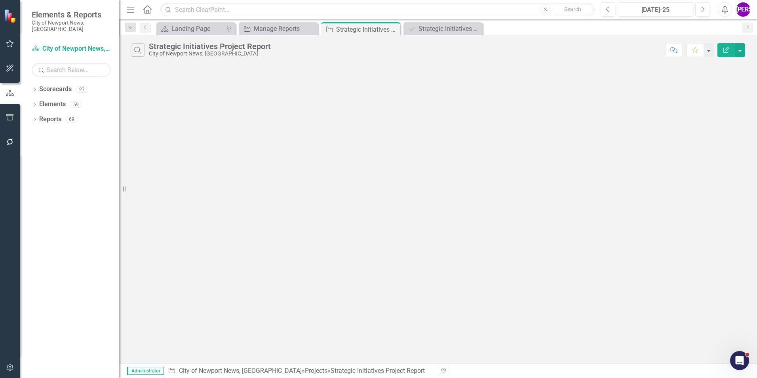
click at [503, 49] on button "Edit Report" at bounding box center [725, 50] width 17 height 14
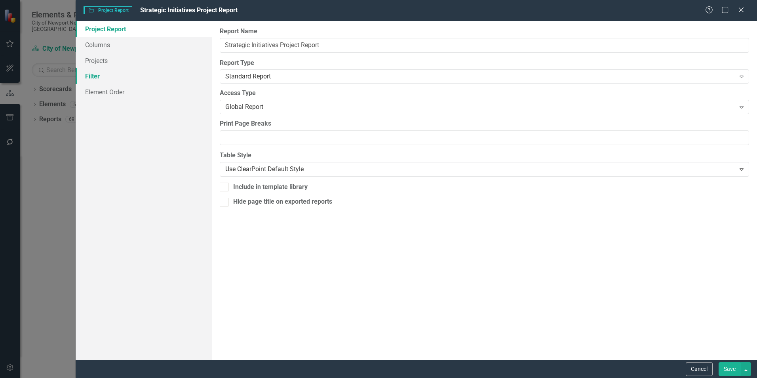
click at [104, 73] on link "Filter" at bounding box center [144, 76] width 136 height 16
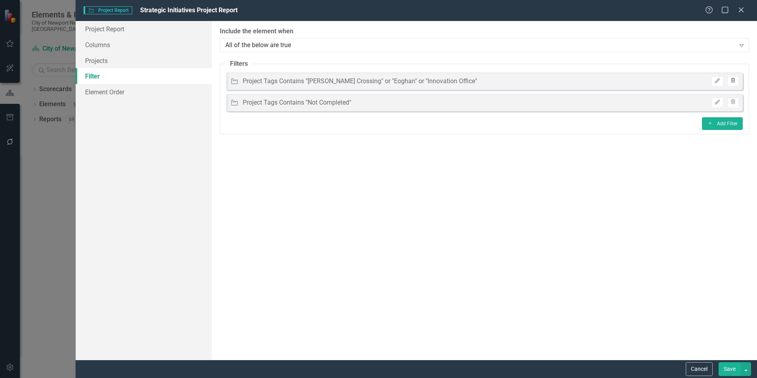
click at [503, 84] on button "Trash" at bounding box center [732, 81] width 11 height 10
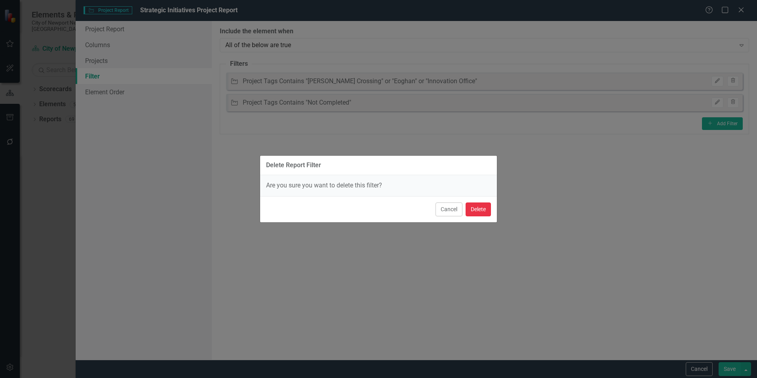
click at [483, 209] on button "Delete" at bounding box center [477, 209] width 25 height 14
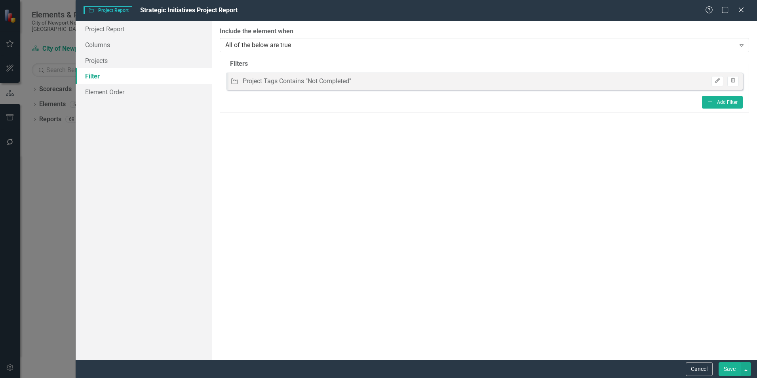
click at [503, 235] on button "Save" at bounding box center [729, 369] width 22 height 14
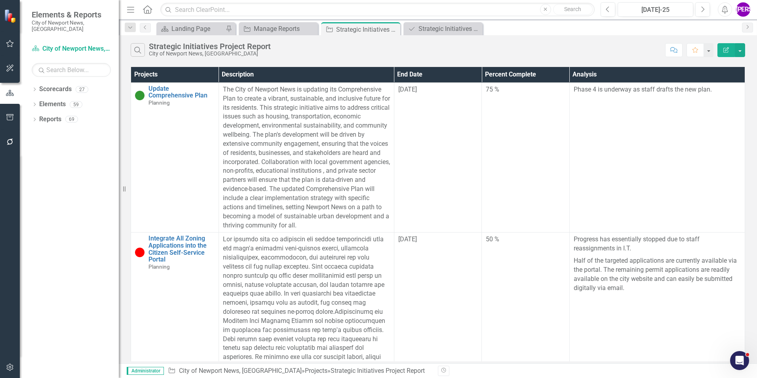
click at [503, 57] on div "Search Strategic Initiatives Project Report City of Newport News, [GEOGRAPHIC_D…" at bounding box center [438, 48] width 638 height 26
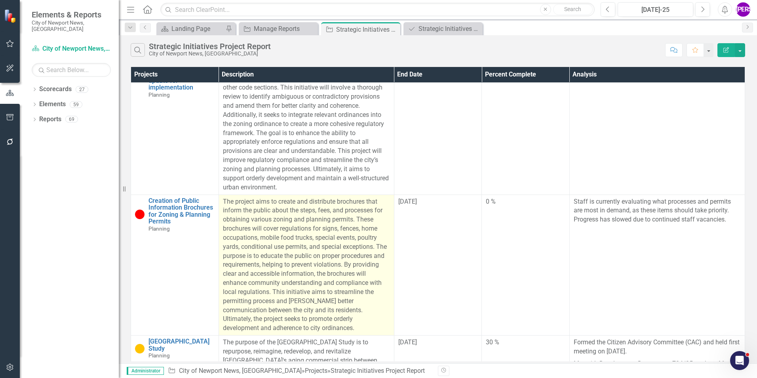
scroll to position [688, 0]
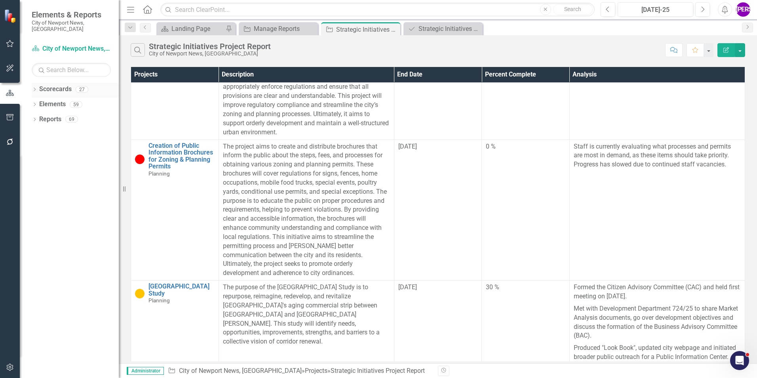
click at [34, 88] on icon "Dropdown" at bounding box center [35, 90] width 6 height 4
click at [40, 102] on icon at bounding box center [39, 104] width 2 height 4
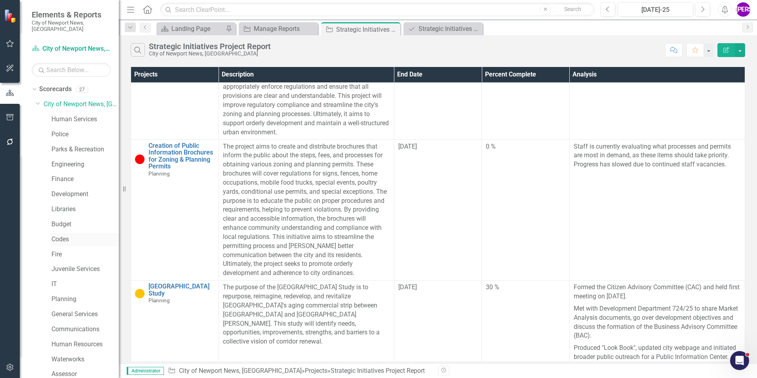
click at [66, 235] on link "Codes" at bounding box center [84, 239] width 67 height 9
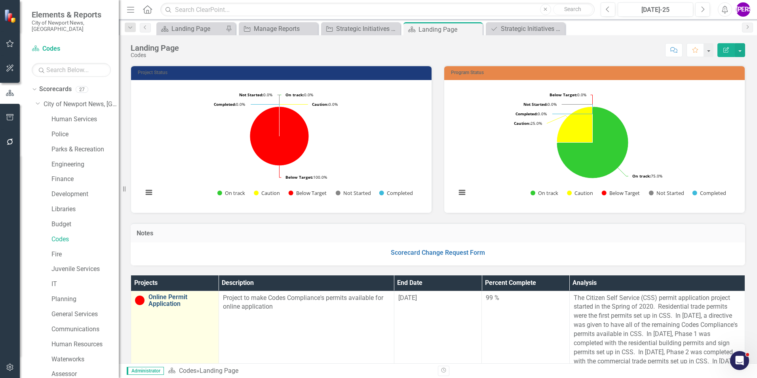
click at [180, 235] on link "Online Permit Application" at bounding box center [181, 300] width 66 height 14
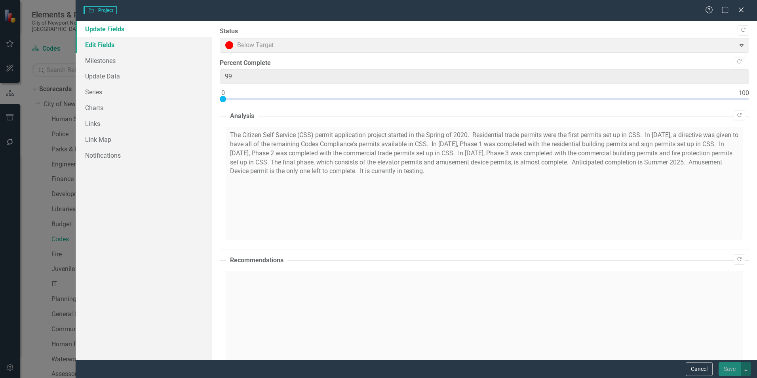
click at [110, 46] on link "Edit Fields" at bounding box center [144, 45] width 136 height 16
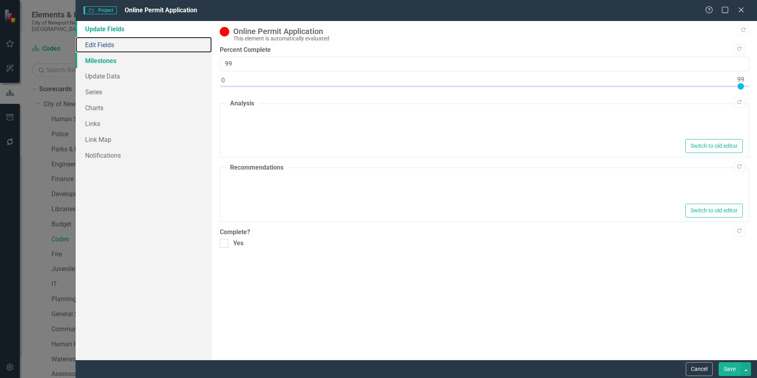
type textarea "<p>The Citizen Self Service (CSS) permit application project started in the Spr…"
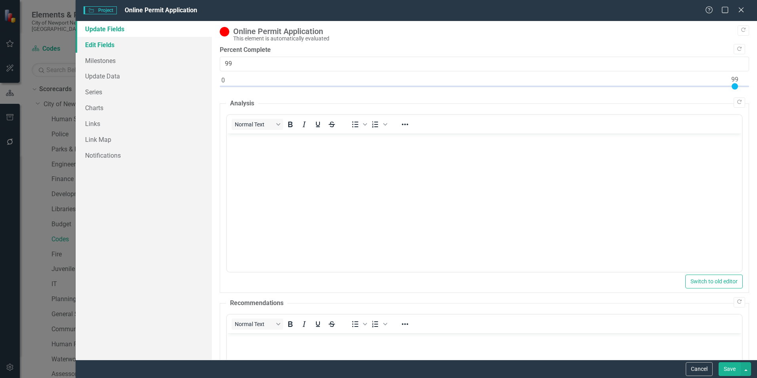
click at [105, 43] on link "Edit Fields" at bounding box center [144, 45] width 136 height 16
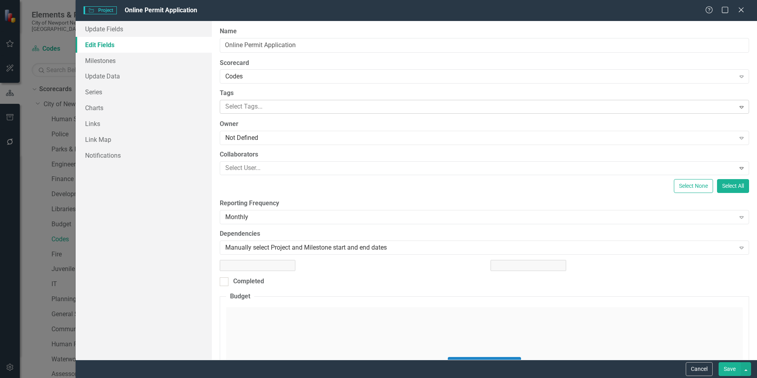
click at [262, 113] on div "Select Tags..." at bounding box center [477, 107] width 513 height 12
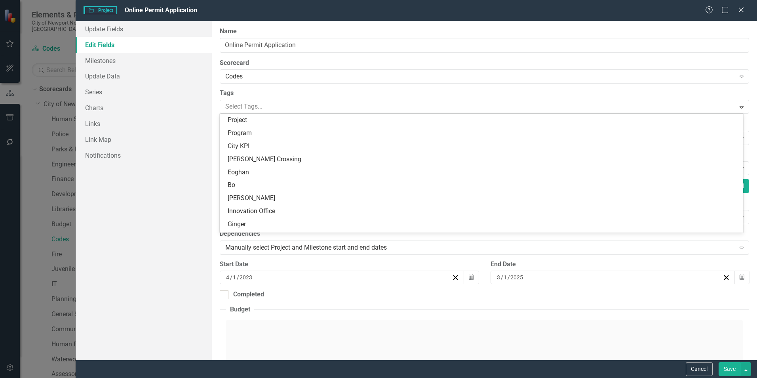
scroll to position [50, 0]
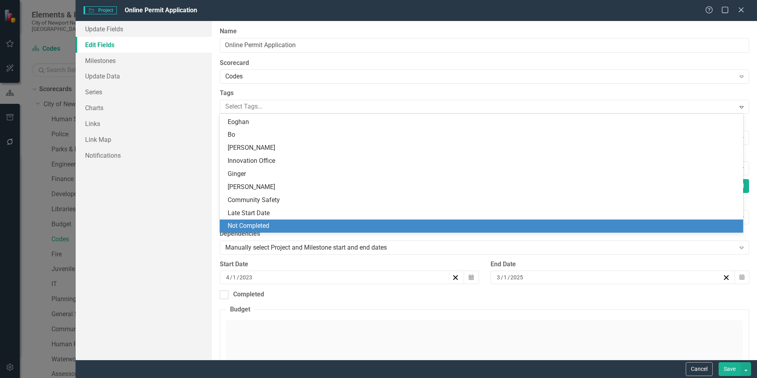
click at [279, 222] on div "Not Completed" at bounding box center [483, 225] width 511 height 9
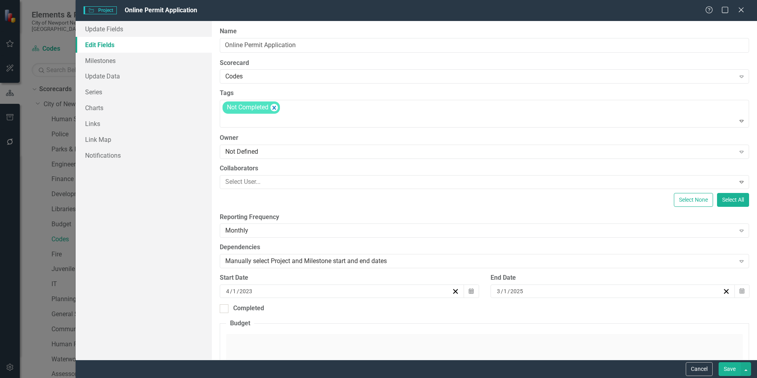
click at [723, 368] on button "Save" at bounding box center [729, 369] width 22 height 14
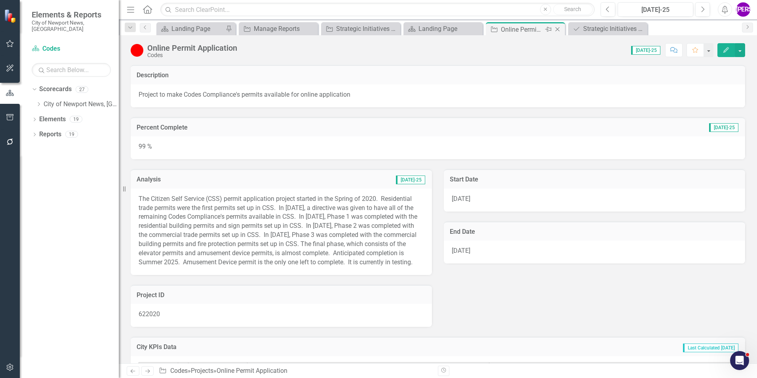
click at [554, 30] on icon "Close" at bounding box center [557, 29] width 8 height 6
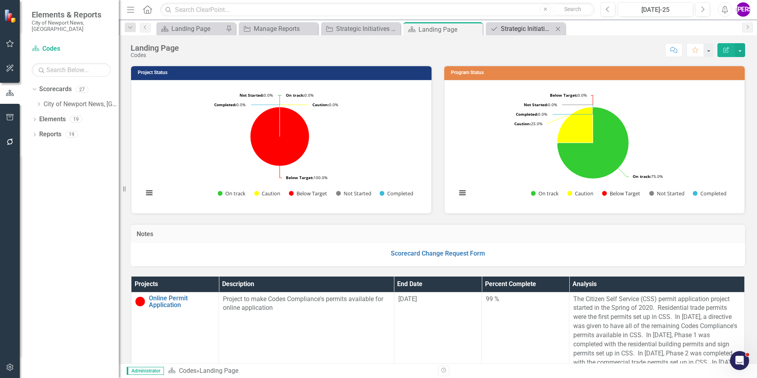
click at [525, 30] on div "Strategic Initiatives Program Report" at bounding box center [527, 29] width 52 height 10
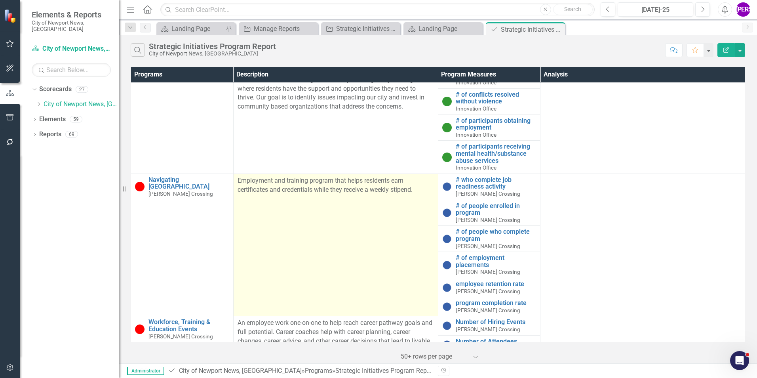
scroll to position [9, 0]
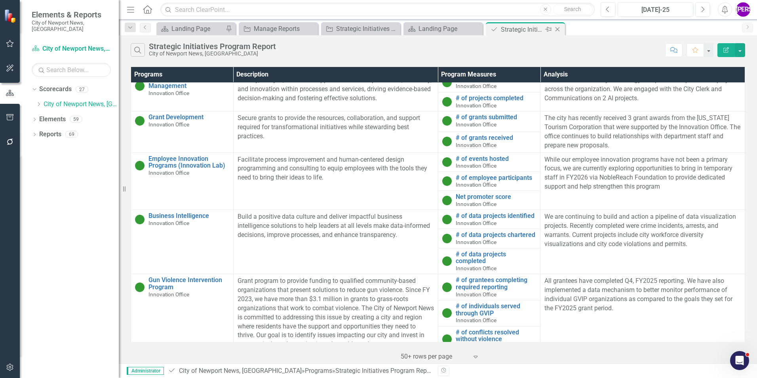
click at [558, 32] on icon "Close" at bounding box center [557, 29] width 8 height 6
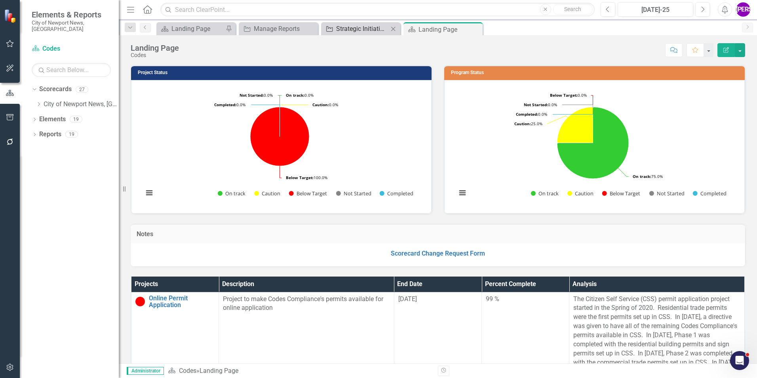
click at [369, 27] on div "Strategic Initiatives Project Report" at bounding box center [362, 29] width 52 height 10
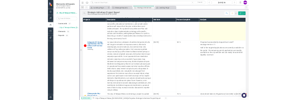
scroll to position [277, 0]
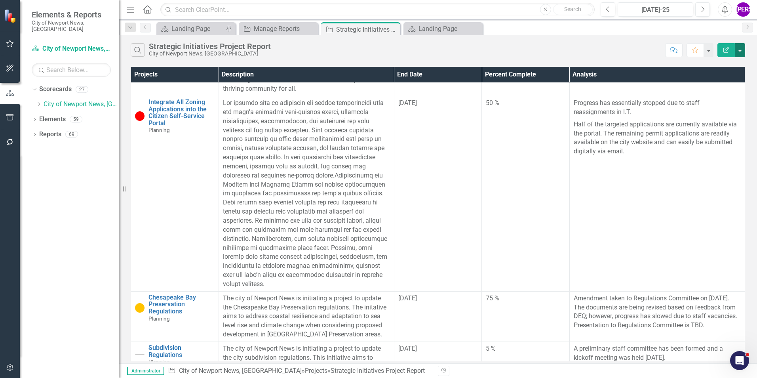
click at [737, 56] on button "button" at bounding box center [740, 50] width 10 height 14
click at [721, 76] on link "PDF Export to PDF" at bounding box center [713, 80] width 63 height 15
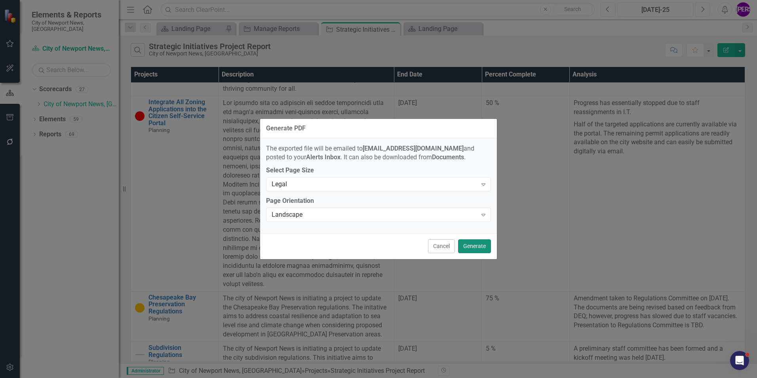
click at [480, 247] on button "Generate" at bounding box center [474, 246] width 33 height 14
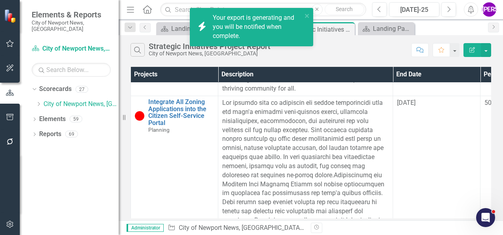
click at [347, 58] on div "Search Strategic Initiatives Project Report City of Newport News, [GEOGRAPHIC_D…" at bounding box center [311, 48] width 385 height 26
click at [364, 30] on icon "Scorecard" at bounding box center [367, 29] width 8 height 6
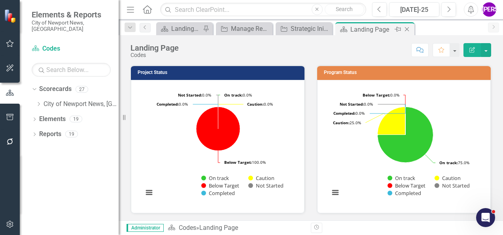
click at [408, 29] on icon at bounding box center [407, 29] width 4 height 4
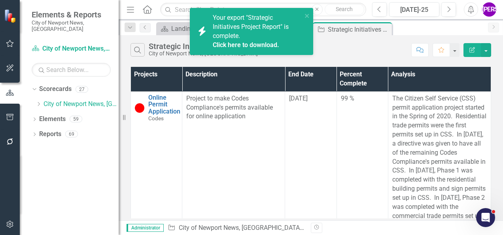
click at [274, 26] on div "icon.bolt Your export "Strategic Initiatives Project Report" is complete. Click…" at bounding box center [251, 34] width 127 height 57
click at [259, 46] on link "Click here to download." at bounding box center [246, 45] width 66 height 8
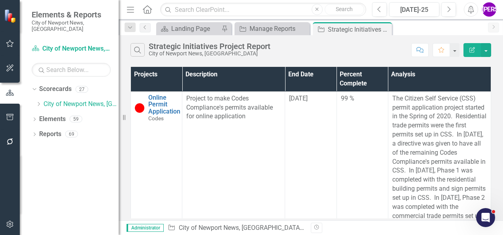
click at [295, 52] on div "Search Strategic Initiatives Project Report City of Newport News, [GEOGRAPHIC_D…" at bounding box center [269, 49] width 277 height 13
click at [265, 33] on div "Manage Reports" at bounding box center [274, 29] width 48 height 10
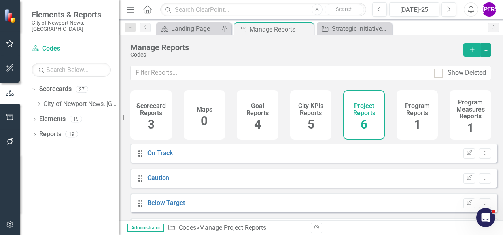
click at [405, 119] on div "Program Reports 1" at bounding box center [418, 114] width 42 height 49
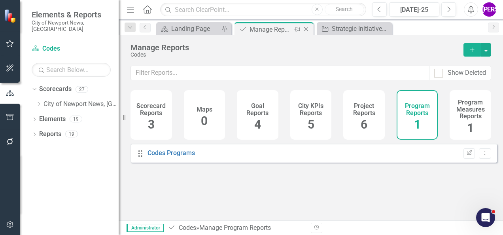
click at [306, 28] on icon "Close" at bounding box center [306, 29] width 8 height 6
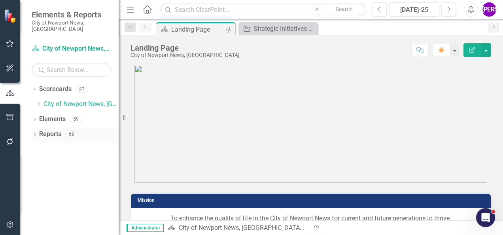
click at [56, 130] on link "Reports" at bounding box center [50, 134] width 22 height 9
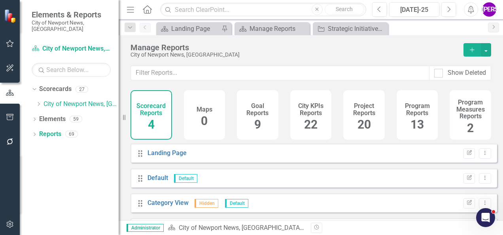
click at [397, 108] on div "Program Reports 13" at bounding box center [418, 114] width 42 height 49
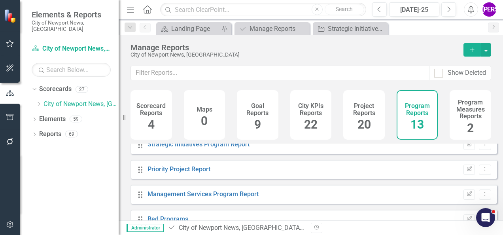
scroll to position [119, 0]
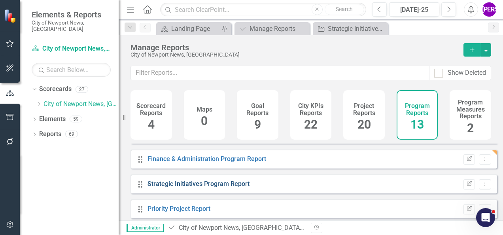
click at [205, 188] on link "Strategic Initiatives Program Report" at bounding box center [199, 184] width 102 height 8
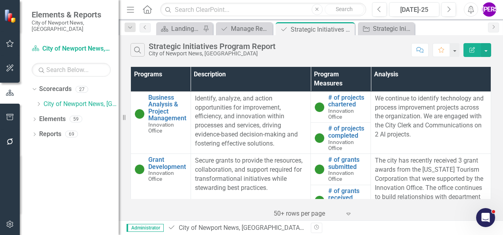
click at [472, 49] on icon "Edit Report" at bounding box center [472, 50] width 7 height 6
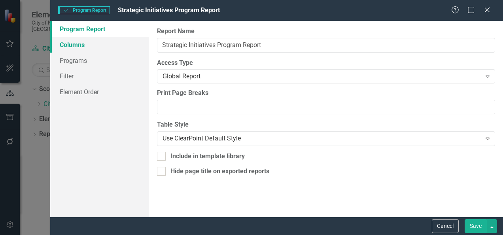
click at [75, 46] on link "Columns" at bounding box center [99, 45] width 99 height 16
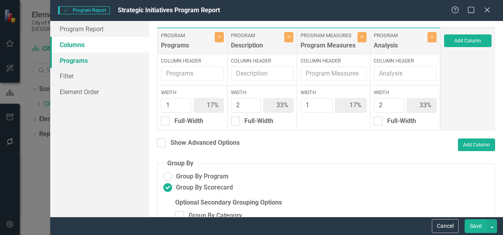
click at [77, 62] on link "Programs" at bounding box center [99, 61] width 99 height 16
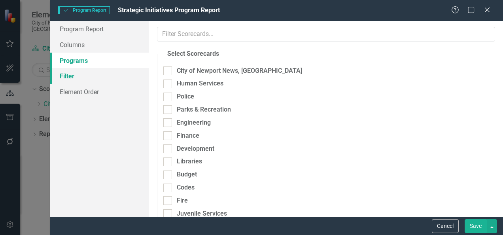
click at [87, 76] on link "Filter" at bounding box center [99, 76] width 99 height 16
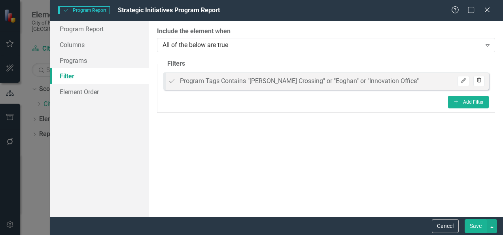
click at [484, 82] on button "Trash" at bounding box center [479, 81] width 11 height 10
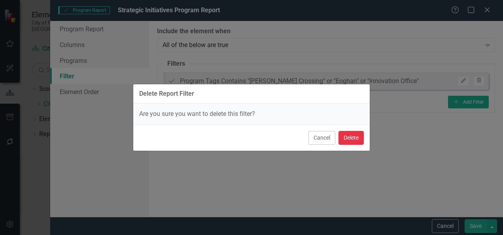
click at [340, 134] on button "Delete" at bounding box center [351, 138] width 25 height 14
click at [348, 134] on div "ClearPoint Can Do More! How ClearPoint Can Help Close Enterprise or Professiona…" at bounding box center [326, 119] width 354 height 196
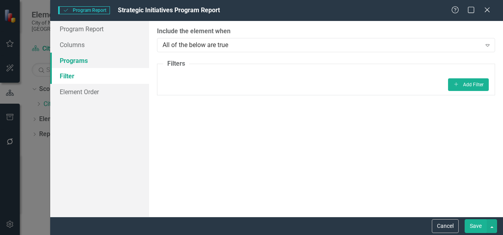
click at [77, 58] on link "Programs" at bounding box center [99, 61] width 99 height 16
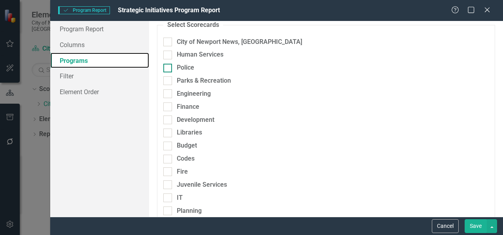
scroll to position [40, 0]
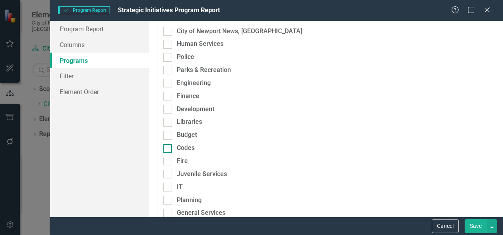
click at [186, 152] on div "Codes" at bounding box center [186, 148] width 18 height 9
click at [169, 149] on input "Codes" at bounding box center [165, 146] width 5 height 5
checkbox input "true"
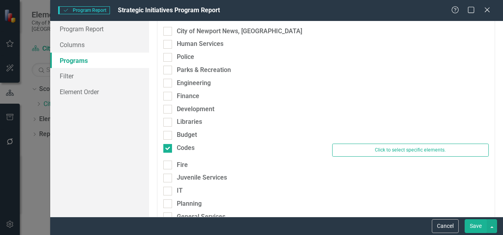
scroll to position [79, 0]
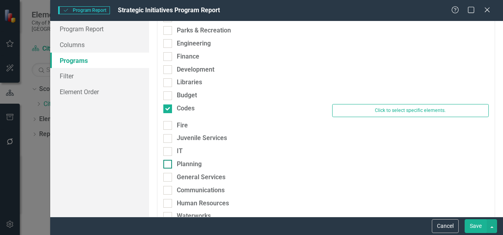
click at [185, 165] on div "Planning" at bounding box center [189, 164] width 25 height 9
click at [169, 165] on input "Planning" at bounding box center [165, 162] width 5 height 5
checkbox input "true"
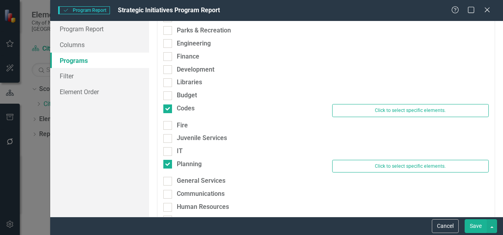
click at [464, 222] on div "Save" at bounding box center [480, 226] width 34 height 14
click at [482, 222] on button "Save" at bounding box center [476, 226] width 22 height 14
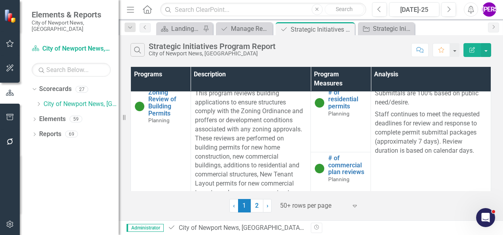
scroll to position [1464, 0]
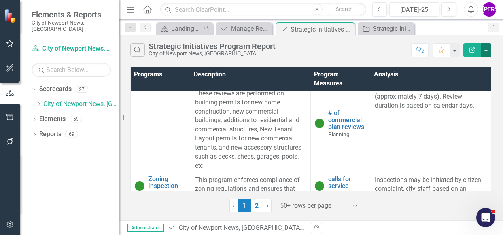
click at [489, 52] on button "button" at bounding box center [486, 50] width 10 height 14
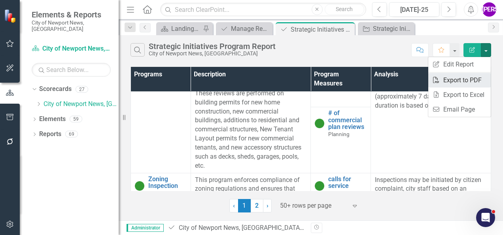
click at [472, 81] on link "PDF Export to PDF" at bounding box center [460, 80] width 63 height 15
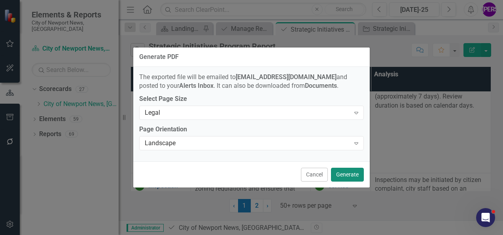
click at [350, 172] on button "Generate" at bounding box center [347, 175] width 33 height 14
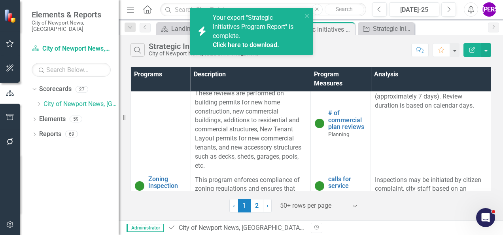
click at [243, 45] on link "Click here to download." at bounding box center [246, 45] width 66 height 8
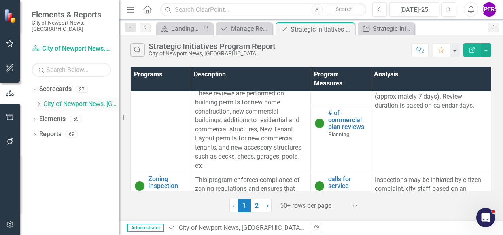
click at [40, 101] on div "Dropdown" at bounding box center [39, 104] width 6 height 7
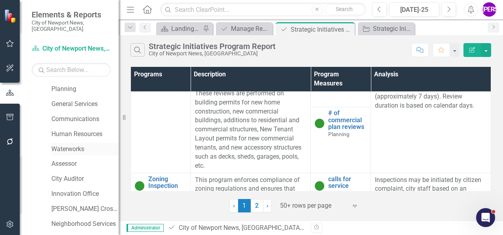
scroll to position [198, 0]
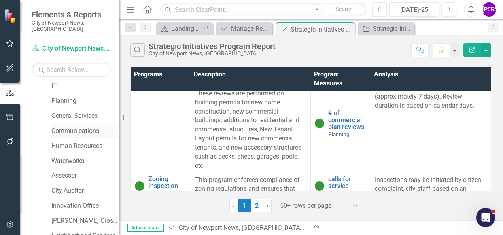
click at [71, 127] on link "Communications" at bounding box center [84, 131] width 67 height 9
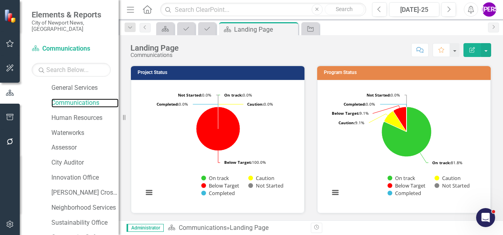
scroll to position [291, 0]
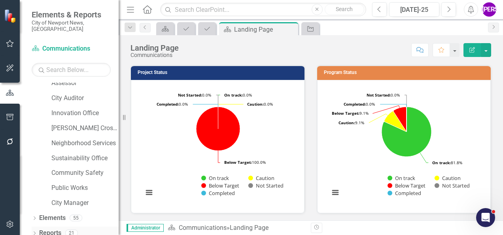
click at [55, 229] on link "Reports" at bounding box center [50, 233] width 22 height 9
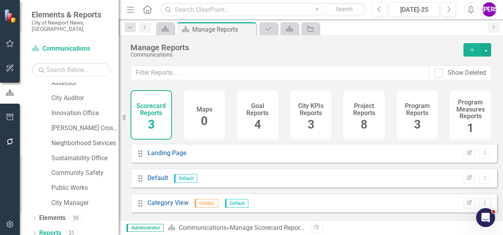
click at [374, 120] on div "Project Reports 8" at bounding box center [365, 114] width 42 height 49
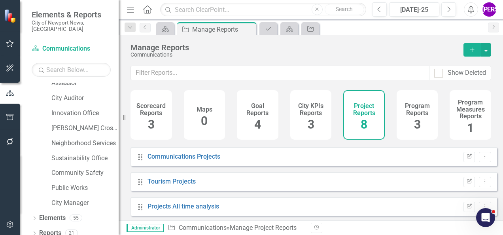
scroll to position [122, 0]
click at [189, 160] on link "Communications Projects" at bounding box center [184, 156] width 73 height 8
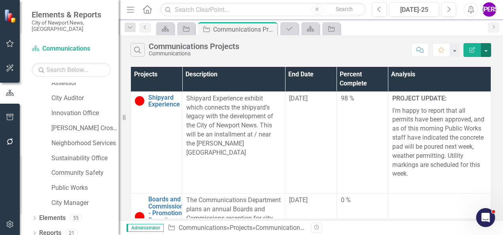
click at [486, 51] on button "button" at bounding box center [486, 50] width 10 height 14
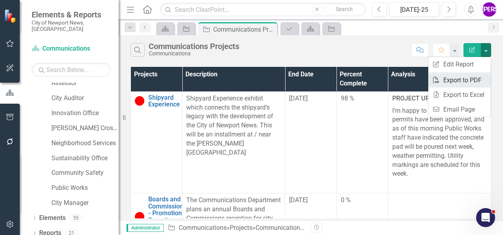
click at [470, 77] on link "PDF Export to PDF" at bounding box center [460, 80] width 63 height 15
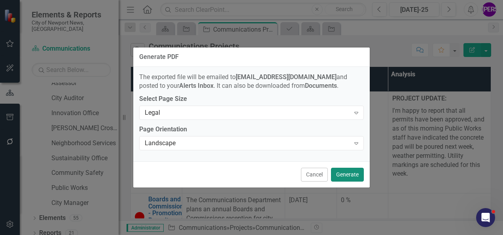
click at [344, 173] on button "Generate" at bounding box center [347, 175] width 33 height 14
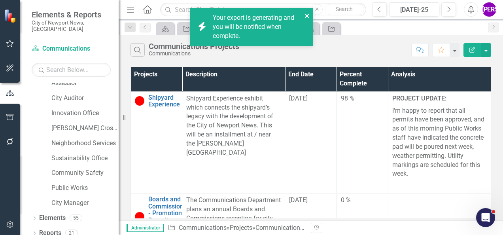
click at [308, 16] on icon "close" at bounding box center [308, 16] width 6 height 6
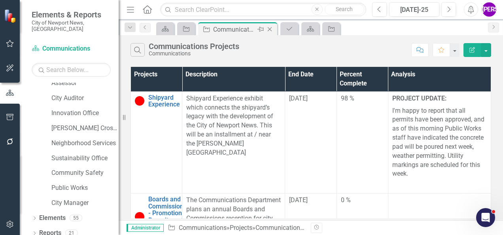
click at [269, 30] on icon at bounding box center [270, 29] width 4 height 4
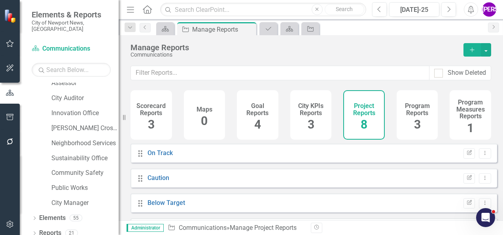
click at [402, 108] on h4 "Program Reports" at bounding box center [418, 110] width 32 height 14
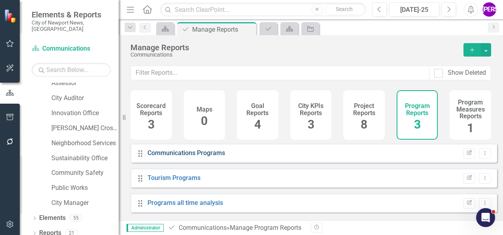
click at [177, 155] on link "Communications Programs" at bounding box center [187, 153] width 78 height 8
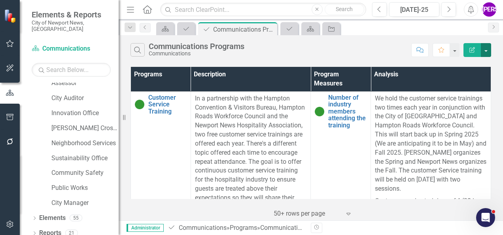
click at [489, 51] on button "button" at bounding box center [486, 50] width 10 height 14
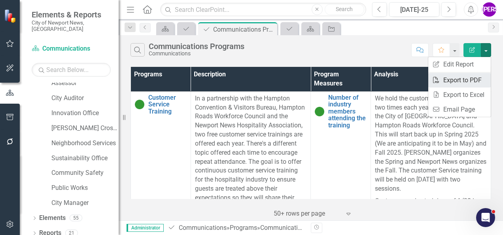
click at [475, 83] on link "PDF Export to PDF" at bounding box center [460, 80] width 63 height 15
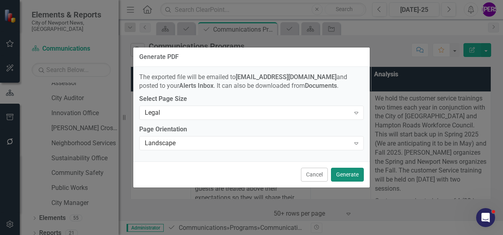
click at [340, 174] on button "Generate" at bounding box center [347, 175] width 33 height 14
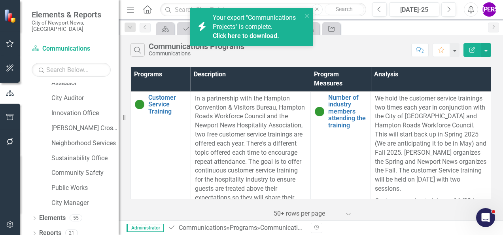
click at [266, 37] on link "Click here to download." at bounding box center [246, 36] width 66 height 8
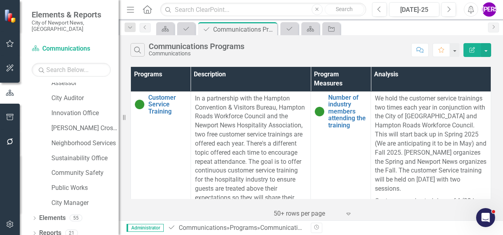
click at [294, 58] on div "Search Communications Programs Communications Comment Favorite Edit Report" at bounding box center [311, 48] width 385 height 26
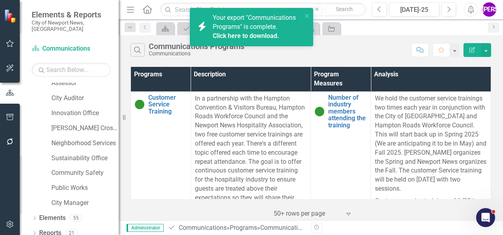
click at [251, 35] on link "Click here to download." at bounding box center [246, 36] width 66 height 8
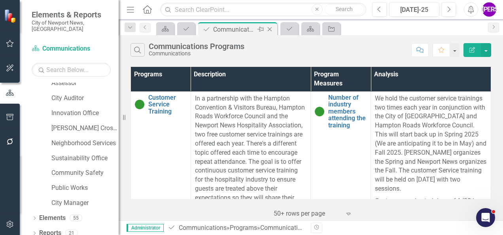
click at [269, 28] on icon "Close" at bounding box center [270, 29] width 8 height 6
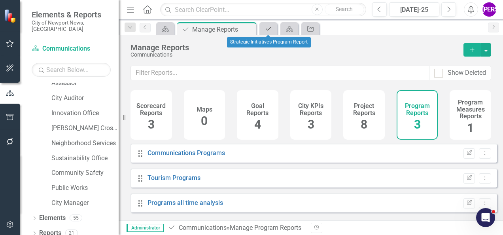
click at [269, 28] on icon "Program" at bounding box center [269, 29] width 8 height 6
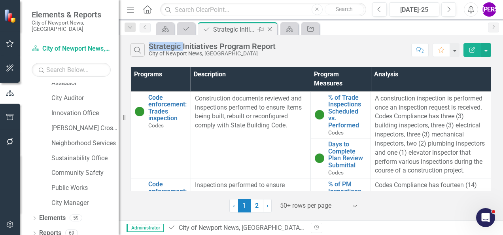
click at [269, 28] on icon "Close" at bounding box center [270, 29] width 8 height 6
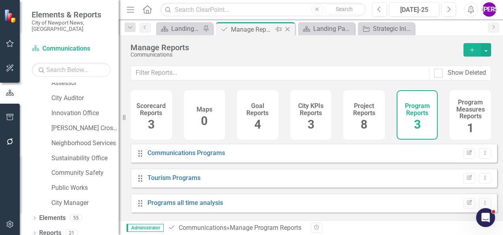
click at [290, 28] on icon "Close" at bounding box center [288, 29] width 8 height 6
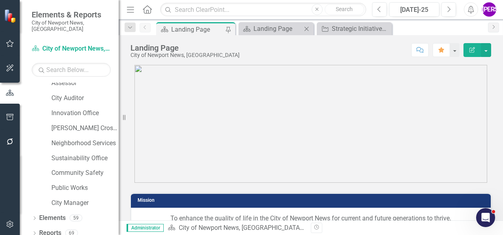
click at [308, 28] on icon at bounding box center [307, 29] width 4 height 4
click at [0, 0] on icon "Close" at bounding box center [0, 0] width 0 height 0
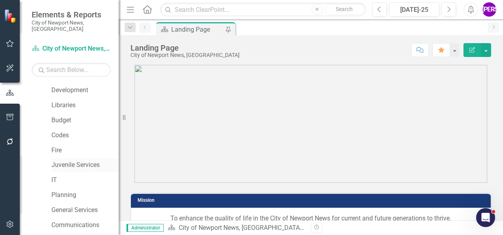
scroll to position [93, 0]
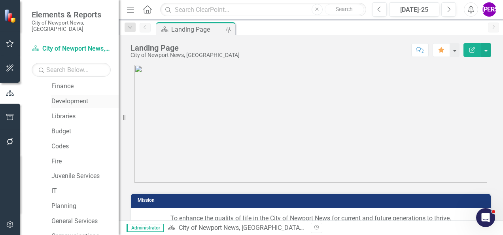
click at [78, 97] on link "Development" at bounding box center [84, 101] width 67 height 9
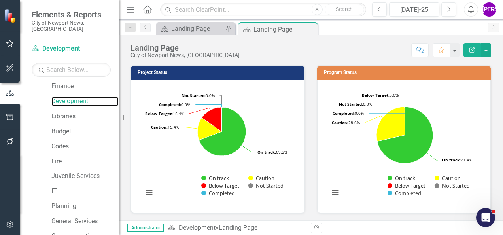
scroll to position [291, 0]
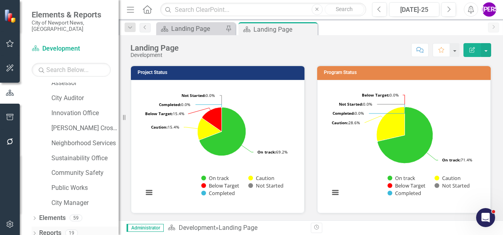
click at [56, 229] on link "Reports" at bounding box center [50, 233] width 22 height 9
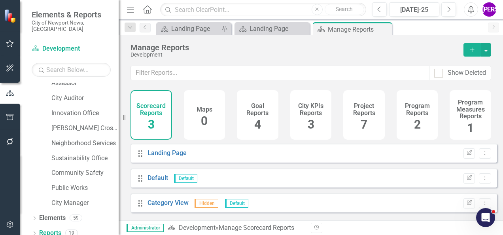
click at [351, 114] on h4 "Project Reports" at bounding box center [364, 110] width 32 height 14
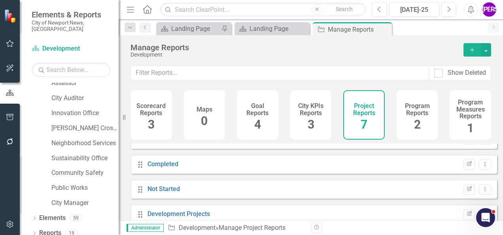
scroll to position [97, 0]
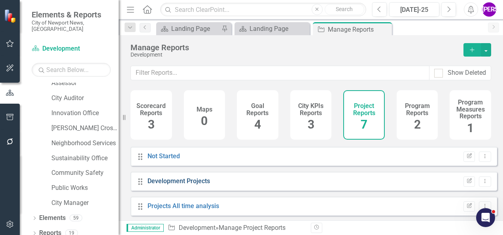
click at [182, 185] on link "Development Projects" at bounding box center [179, 181] width 63 height 8
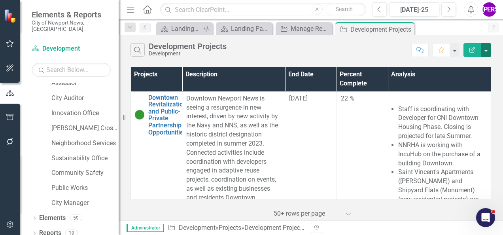
click at [486, 46] on button "button" at bounding box center [486, 50] width 10 height 14
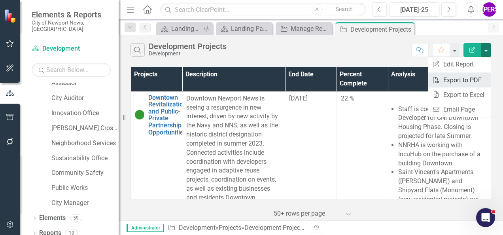
click at [462, 82] on link "PDF Export to PDF" at bounding box center [460, 80] width 63 height 15
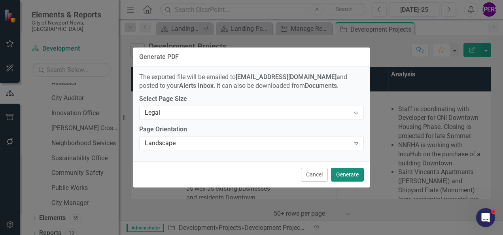
click at [349, 175] on button "Generate" at bounding box center [347, 175] width 33 height 14
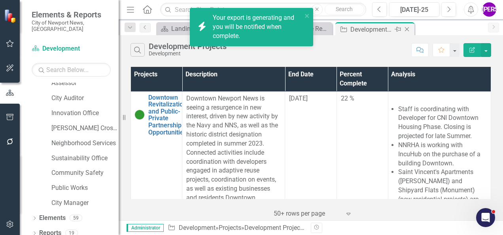
click at [407, 31] on icon "Close" at bounding box center [407, 29] width 8 height 6
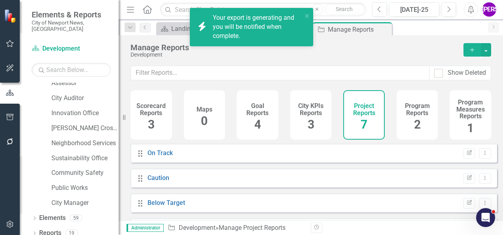
click at [405, 112] on h4 "Program Reports" at bounding box center [418, 110] width 32 height 14
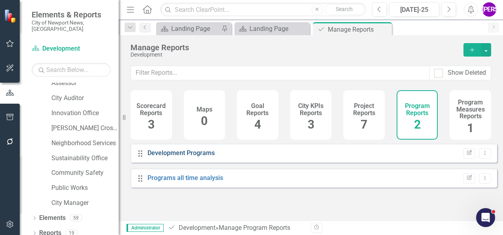
click at [194, 157] on link "Development Programs" at bounding box center [181, 153] width 67 height 8
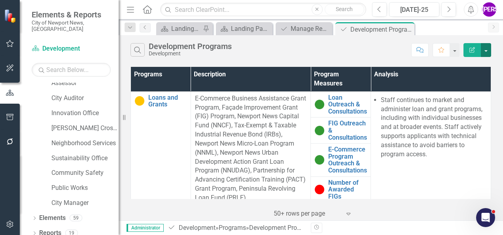
click at [489, 51] on button "button" at bounding box center [486, 50] width 10 height 14
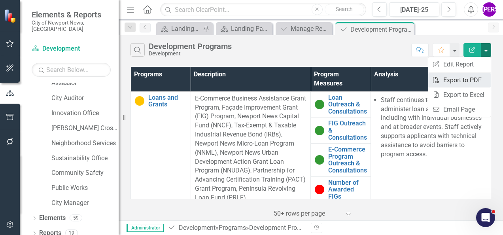
click at [444, 74] on link "PDF Export to PDF" at bounding box center [460, 80] width 63 height 15
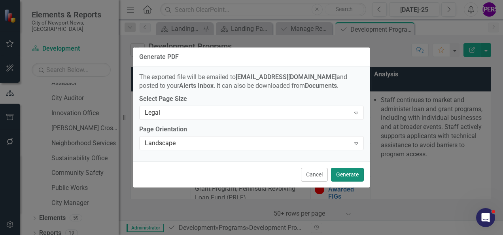
click at [339, 174] on button "Generate" at bounding box center [347, 175] width 33 height 14
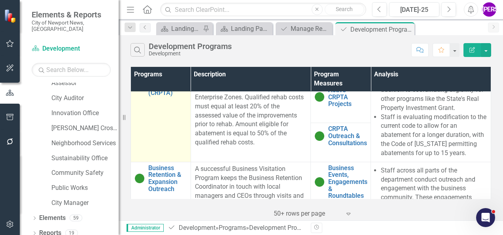
scroll to position [515, 0]
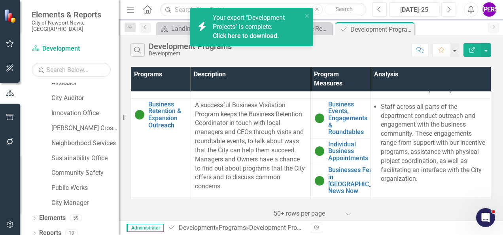
click at [263, 38] on link "Click here to download." at bounding box center [246, 36] width 66 height 8
click at [252, 38] on link "Click here to download." at bounding box center [246, 36] width 66 height 8
